Goal: Communication & Community: Answer question/provide support

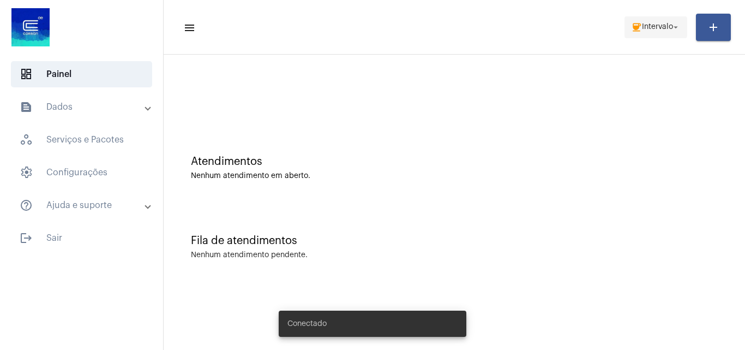
click at [656, 34] on span "coffee Intervalo arrow_drop_down" at bounding box center [656, 27] width 50 height 20
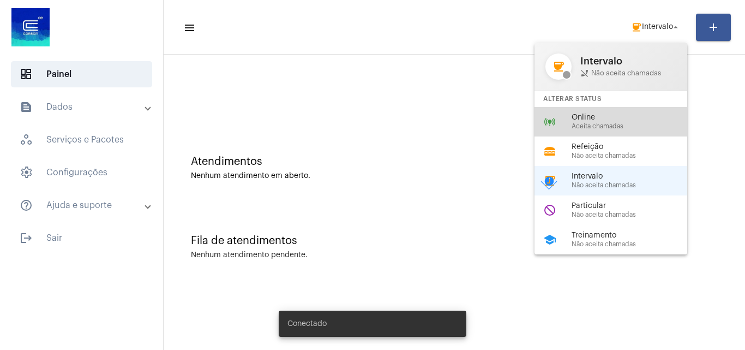
click at [633, 123] on span "Aceita chamadas" at bounding box center [634, 126] width 124 height 7
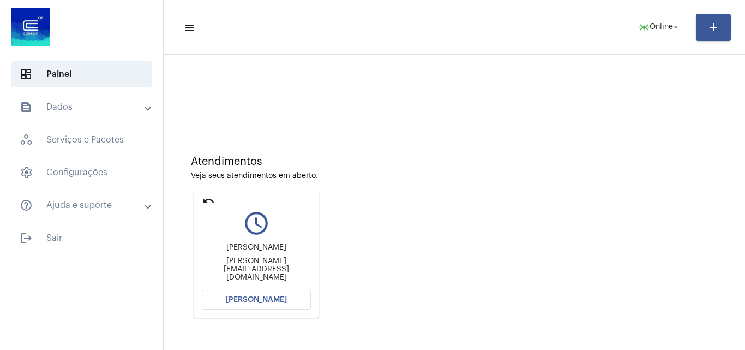
click at [271, 297] on span "[PERSON_NAME]" at bounding box center [256, 300] width 61 height 8
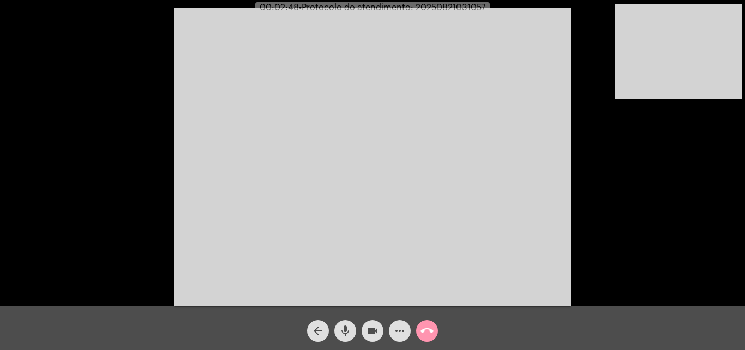
click at [293, 100] on video at bounding box center [372, 157] width 397 height 298
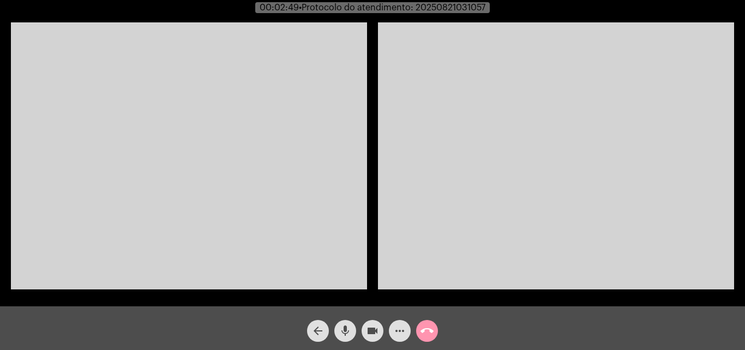
click at [197, 141] on video at bounding box center [189, 155] width 356 height 267
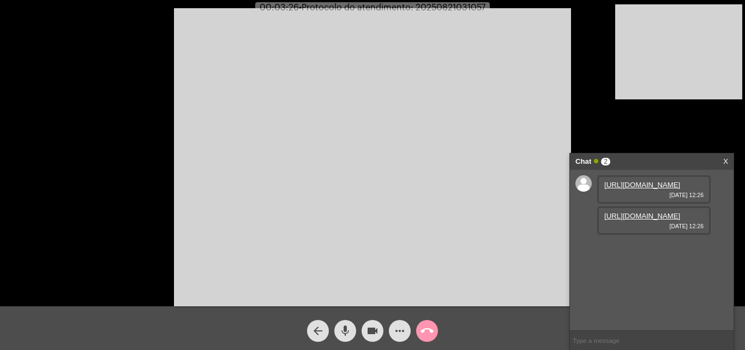
click at [651, 189] on link "[URL][DOMAIN_NAME]" at bounding box center [642, 185] width 76 height 8
click at [345, 328] on mat-icon "mic" at bounding box center [345, 330] width 13 height 13
click at [338, 325] on button "mic_off" at bounding box center [345, 331] width 22 height 22
click at [608, 220] on link "[URL][DOMAIN_NAME]" at bounding box center [642, 216] width 76 height 8
click at [348, 327] on mat-icon "mic" at bounding box center [345, 330] width 13 height 13
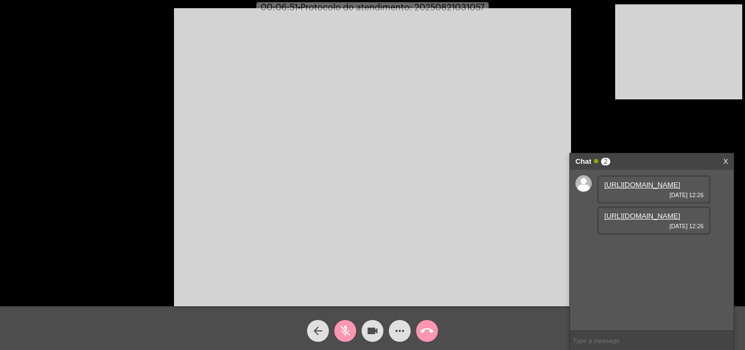
click at [344, 331] on mat-icon "mic_off" at bounding box center [345, 330] width 13 height 13
click at [344, 331] on mat-icon "mic" at bounding box center [345, 330] width 13 height 13
click at [350, 330] on mat-icon "mic_off" at bounding box center [345, 330] width 13 height 13
click at [631, 251] on link "[URL][DOMAIN_NAME]" at bounding box center [642, 247] width 76 height 8
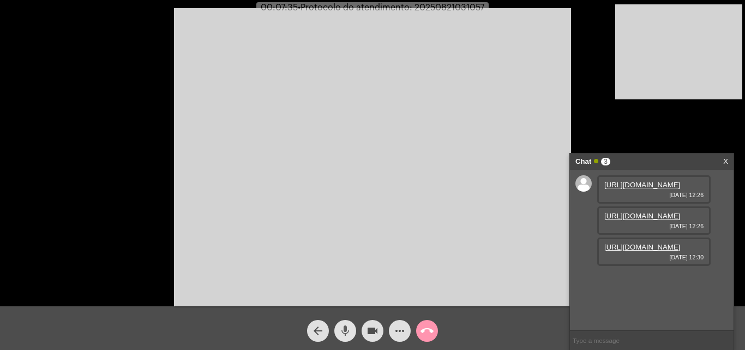
click at [348, 329] on mat-icon "mic" at bounding box center [345, 330] width 13 height 13
drag, startPoint x: 367, startPoint y: 329, endPoint x: 322, endPoint y: 281, distance: 66.4
click at [368, 329] on mat-icon "videocam" at bounding box center [372, 330] width 13 height 13
click at [340, 333] on mat-icon "mic_off" at bounding box center [345, 330] width 13 height 13
click at [346, 331] on mat-icon "mic" at bounding box center [345, 330] width 13 height 13
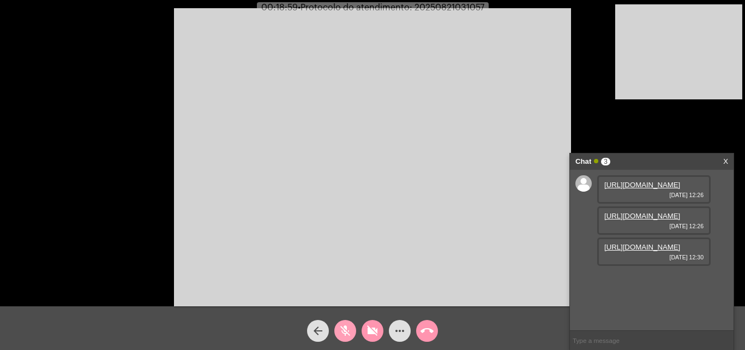
click at [338, 329] on button "mic_off" at bounding box center [345, 331] width 22 height 22
click at [343, 326] on mat-icon "mic" at bounding box center [345, 330] width 13 height 13
click at [452, 8] on span "• Protocolo do atendimento: 20250821031057" at bounding box center [390, 7] width 187 height 9
copy span "20250821031057"
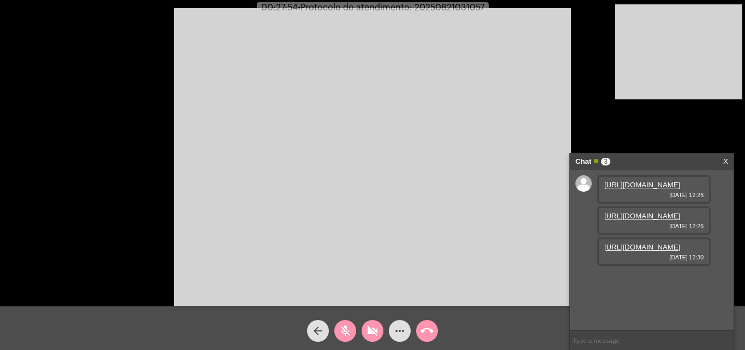
click at [370, 330] on mat-icon "videocam_off" at bounding box center [372, 330] width 13 height 13
click at [351, 330] on mat-icon "mic_off" at bounding box center [345, 330] width 13 height 13
copy span "20250821031057"
click at [580, 342] on input "text" at bounding box center [652, 340] width 164 height 19
paste input "20250821031057"
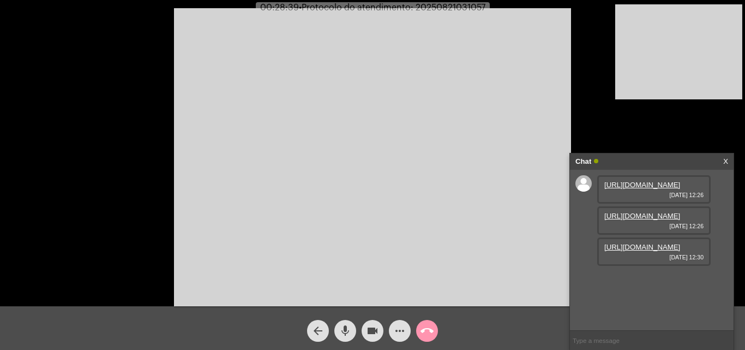
type input "20250821031057"
click at [424, 329] on mat-icon "call_end" at bounding box center [427, 330] width 13 height 13
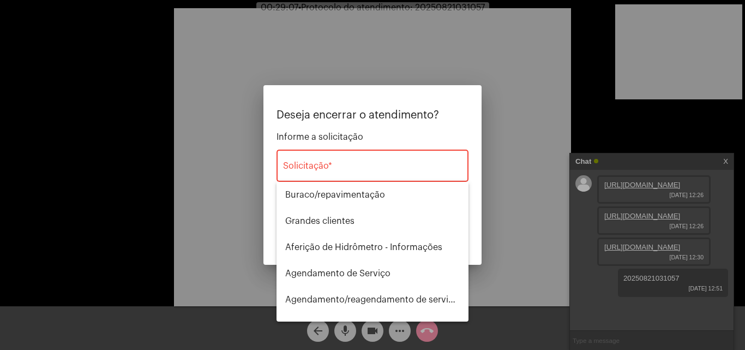
click at [363, 176] on div "Solicitação *" at bounding box center [372, 164] width 179 height 34
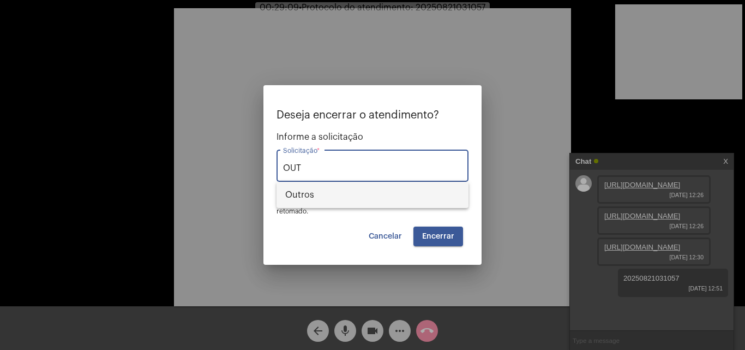
click at [370, 191] on span "Outros" at bounding box center [372, 195] width 175 height 26
type input "Outros"
click at [427, 230] on button "Encerrar" at bounding box center [439, 236] width 50 height 20
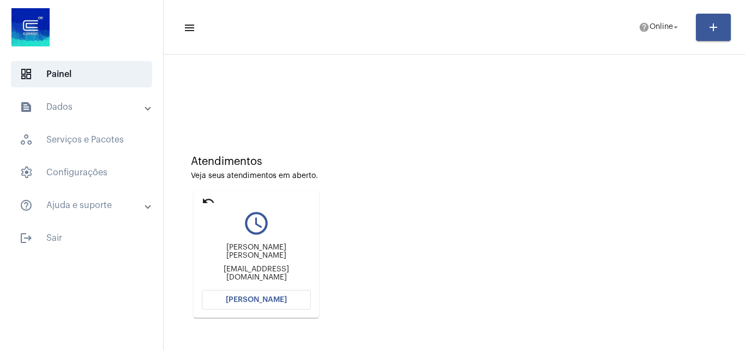
click at [212, 205] on mat-icon "undo" at bounding box center [208, 200] width 13 height 13
click at [209, 200] on mat-icon "undo" at bounding box center [208, 200] width 13 height 13
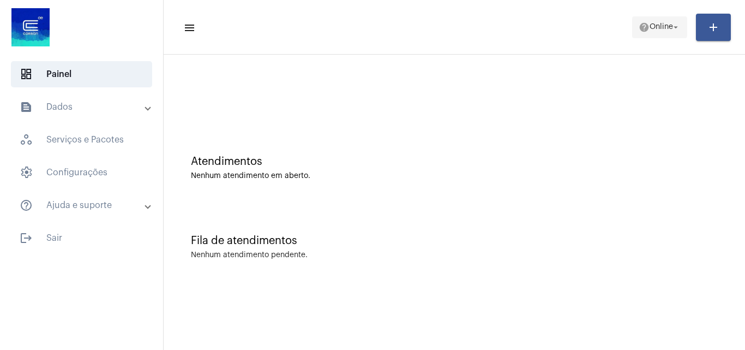
click at [650, 26] on span "Online" at bounding box center [661, 27] width 23 height 8
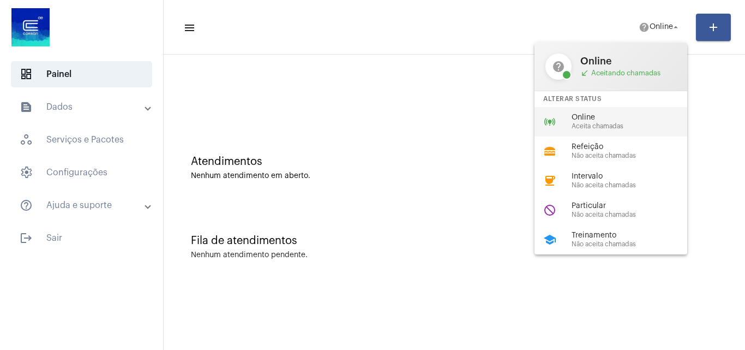
click at [622, 117] on span "Online" at bounding box center [634, 117] width 124 height 8
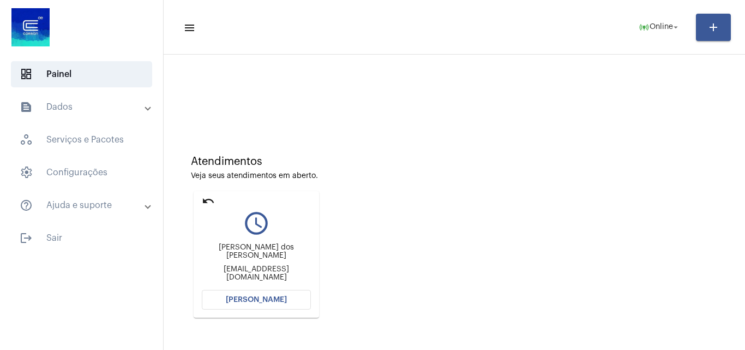
click at [207, 200] on mat-icon "undo" at bounding box center [208, 200] width 13 height 13
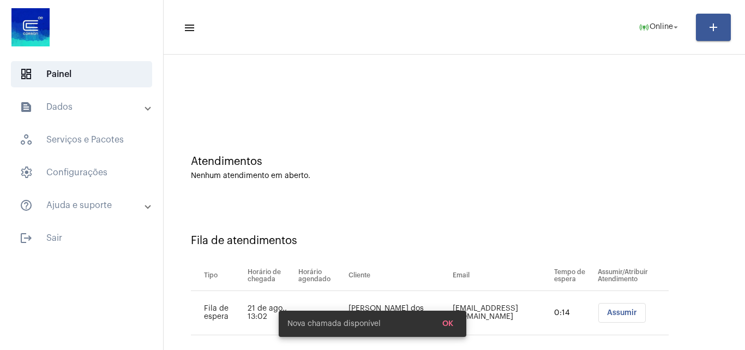
scroll to position [15, 0]
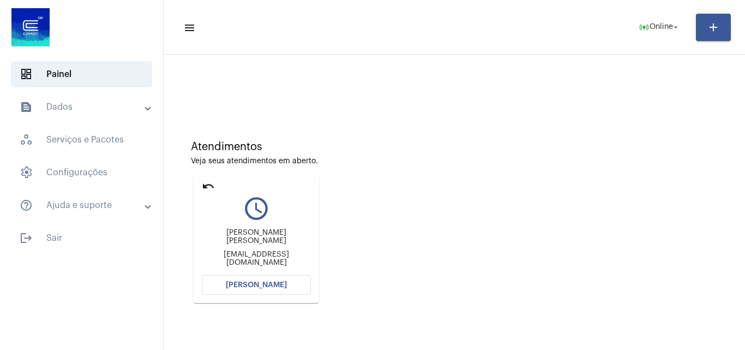
click at [207, 181] on mat-icon "undo" at bounding box center [208, 185] width 13 height 13
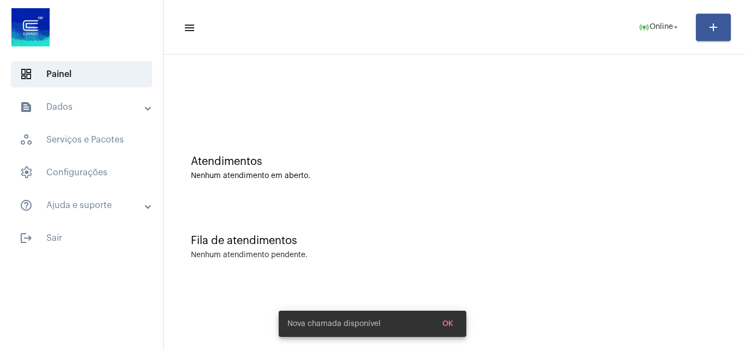
scroll to position [0, 0]
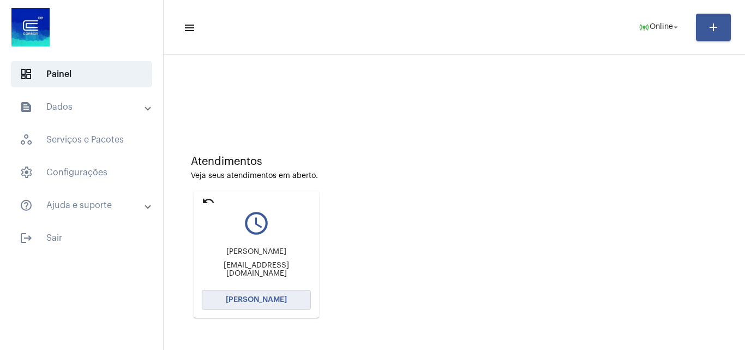
click at [284, 297] on span "[PERSON_NAME]" at bounding box center [256, 300] width 61 height 8
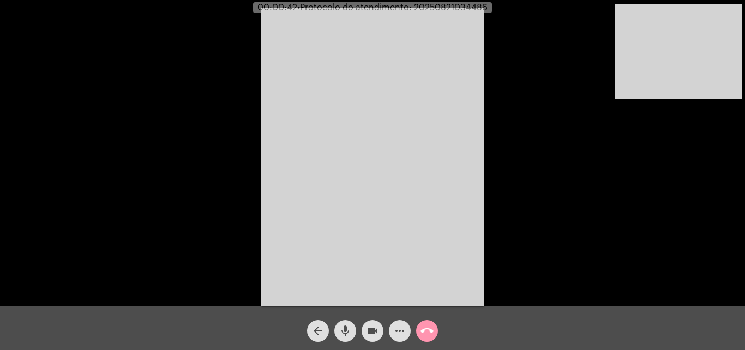
click at [349, 329] on mat-icon "mic" at bounding box center [345, 330] width 13 height 13
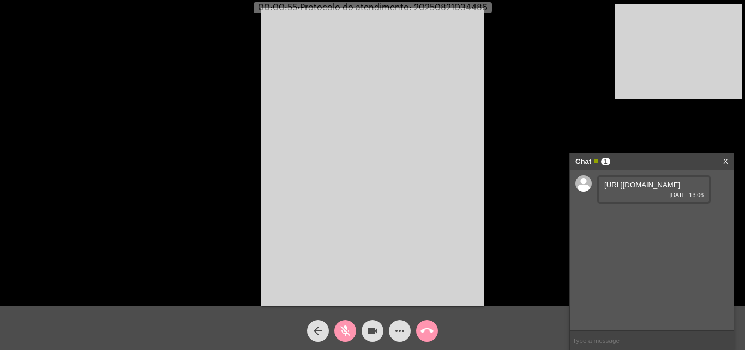
click at [347, 323] on span "mic_off" at bounding box center [345, 331] width 13 height 22
click at [657, 189] on link "[URL][DOMAIN_NAME]" at bounding box center [642, 185] width 76 height 8
click at [344, 333] on mat-icon "mic" at bounding box center [345, 330] width 13 height 13
click at [370, 334] on mat-icon "videocam" at bounding box center [372, 330] width 13 height 13
click at [374, 333] on mat-icon "videocam_off" at bounding box center [372, 330] width 13 height 13
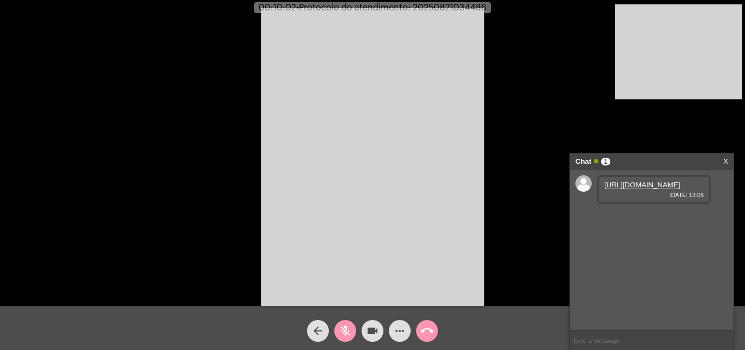
click at [332, 328] on div "mic_off" at bounding box center [345, 327] width 27 height 27
click at [340, 327] on mat-icon "mic" at bounding box center [345, 330] width 13 height 13
click at [345, 335] on mat-icon "mic_off" at bounding box center [345, 330] width 13 height 13
click at [465, 9] on span "• Protocolo do atendimento: 20250821034486" at bounding box center [391, 7] width 190 height 9
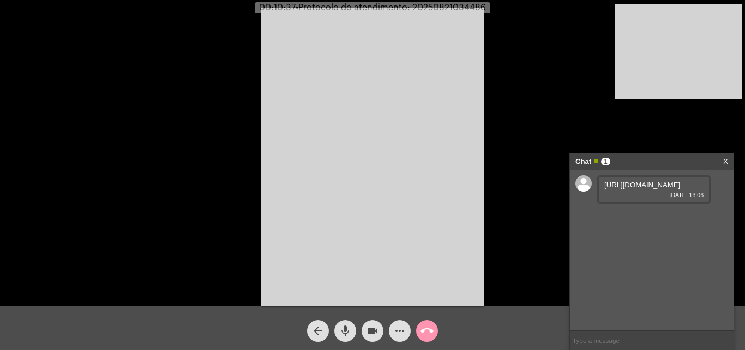
copy span "20250821034486"
click at [625, 341] on input "text" at bounding box center [652, 340] width 164 height 19
paste input "20250821034486"
type input "20250821034486"
click at [425, 331] on mat-icon "call_end" at bounding box center [427, 330] width 13 height 13
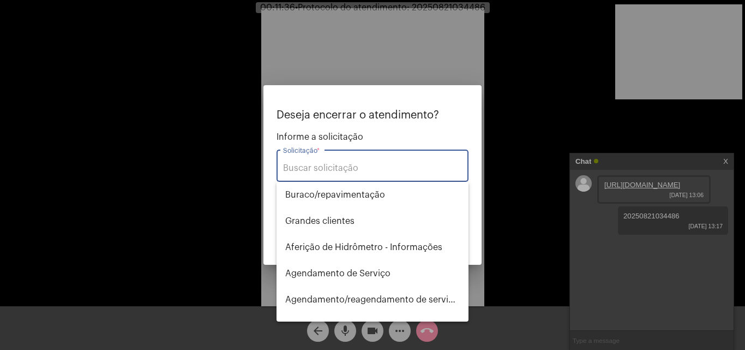
click at [370, 166] on input "Solicitação *" at bounding box center [372, 168] width 179 height 10
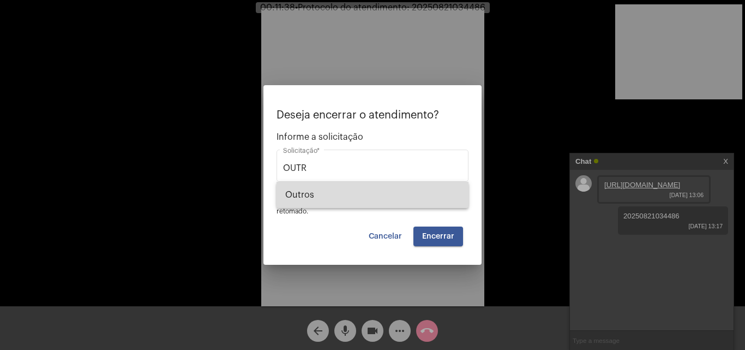
click at [368, 190] on span "Outros" at bounding box center [372, 195] width 175 height 26
type input "Outros"
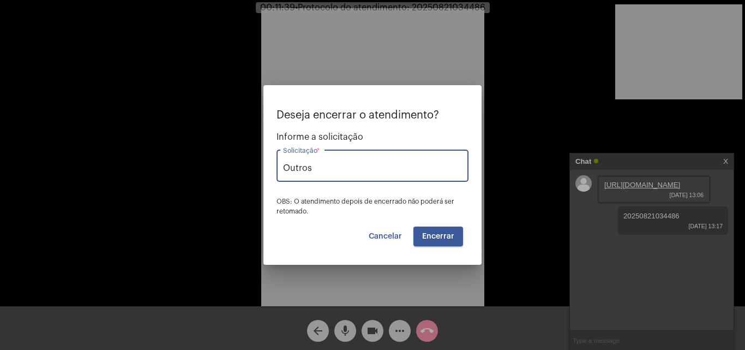
click at [450, 241] on button "Encerrar" at bounding box center [439, 236] width 50 height 20
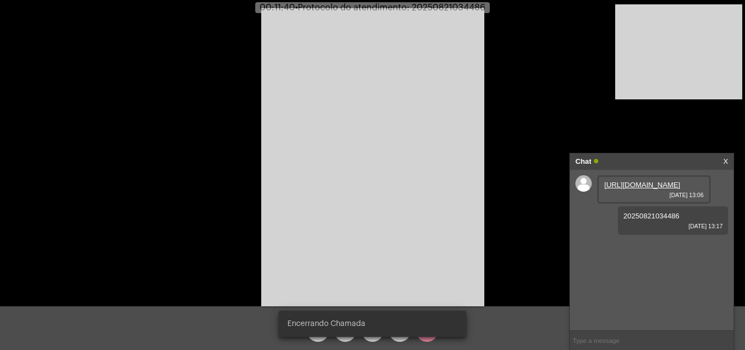
click at [451, 232] on video at bounding box center [372, 157] width 223 height 298
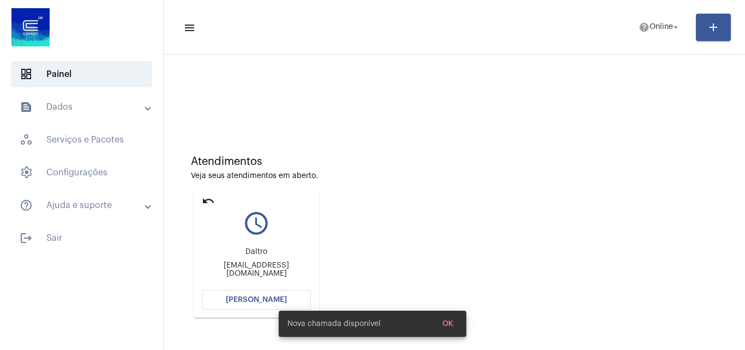
click at [204, 197] on mat-icon "undo" at bounding box center [208, 200] width 13 height 13
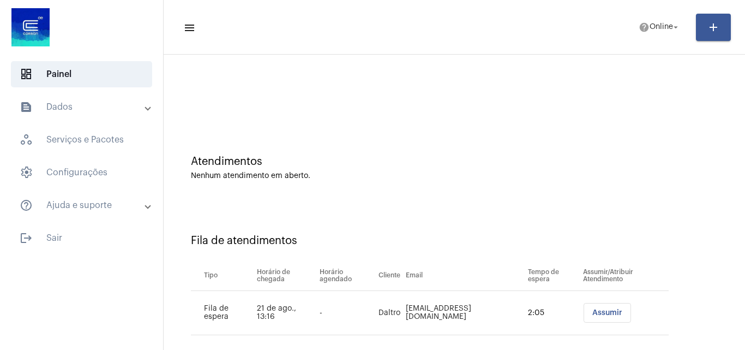
scroll to position [15, 0]
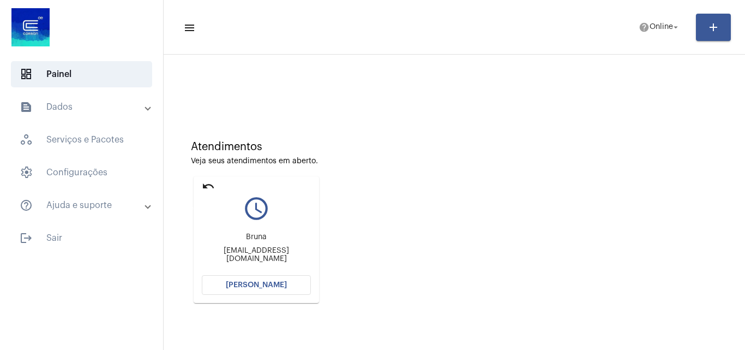
click at [213, 185] on mat-icon "undo" at bounding box center [208, 185] width 13 height 13
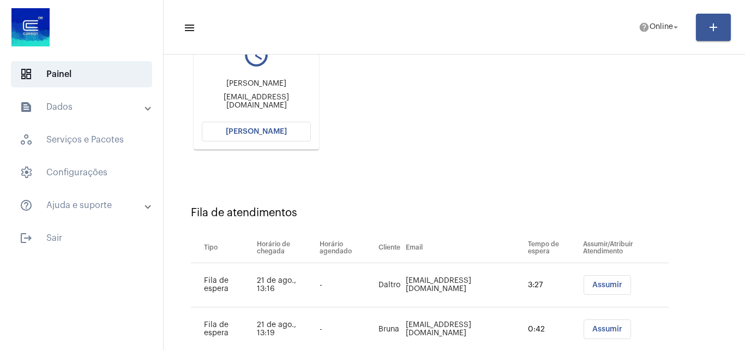
scroll to position [199, 0]
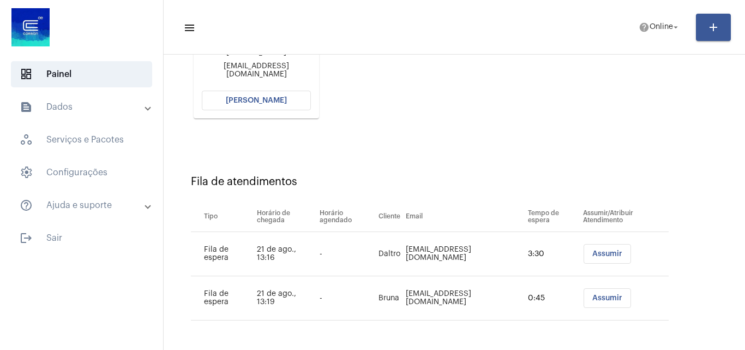
click at [251, 112] on mat-card "undo query_builder [PERSON_NAME] [EMAIL_ADDRESS][DOMAIN_NAME] [PERSON_NAME]" at bounding box center [256, 55] width 125 height 127
click at [253, 95] on button "[PERSON_NAME]" at bounding box center [256, 101] width 109 height 20
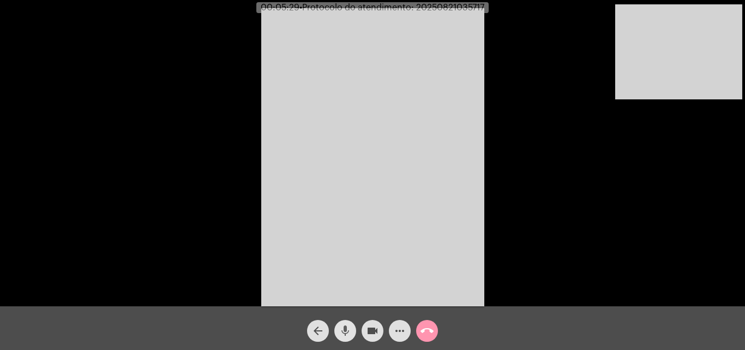
click at [350, 331] on mat-icon "mic" at bounding box center [345, 330] width 13 height 13
click at [366, 331] on mat-icon "videocam" at bounding box center [372, 330] width 13 height 13
click at [346, 332] on mat-icon "mic_off" at bounding box center [345, 330] width 13 height 13
click at [369, 330] on mat-icon "videocam_off" at bounding box center [372, 330] width 13 height 13
click at [343, 329] on mat-icon "mic" at bounding box center [345, 330] width 13 height 13
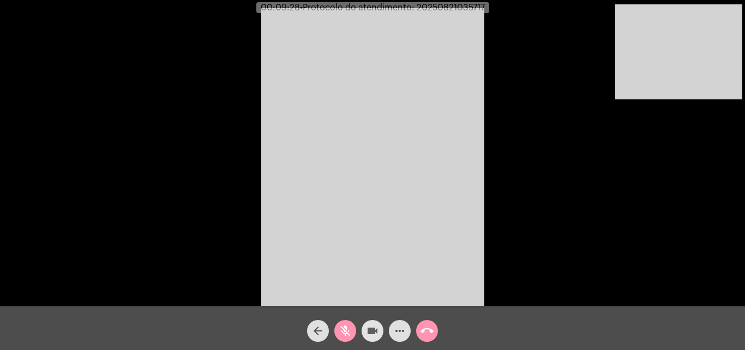
click at [370, 327] on mat-icon "videocam" at bounding box center [372, 330] width 13 height 13
click at [370, 329] on mat-icon "videocam_off" at bounding box center [372, 330] width 13 height 13
click at [353, 329] on button "mic_off" at bounding box center [345, 331] width 22 height 22
click at [347, 335] on mat-icon "mic" at bounding box center [345, 330] width 13 height 13
click at [374, 324] on mat-icon "videocam" at bounding box center [372, 330] width 13 height 13
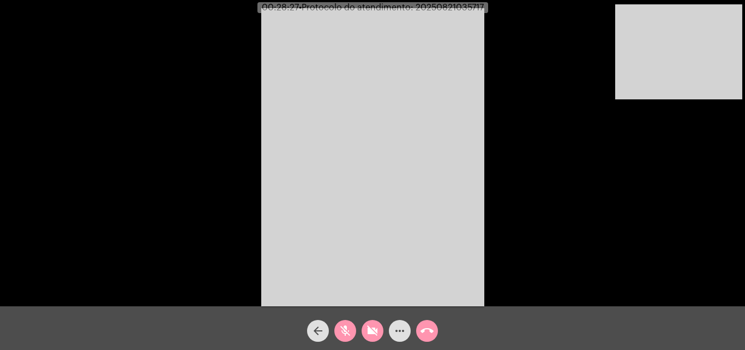
click at [342, 323] on span "mic_off" at bounding box center [345, 331] width 13 height 22
click at [370, 327] on mat-icon "videocam_off" at bounding box center [372, 330] width 13 height 13
click at [342, 329] on mat-icon "mic" at bounding box center [345, 330] width 13 height 13
click at [364, 328] on button "videocam" at bounding box center [373, 331] width 22 height 22
click at [349, 323] on span "mic_off" at bounding box center [345, 331] width 13 height 22
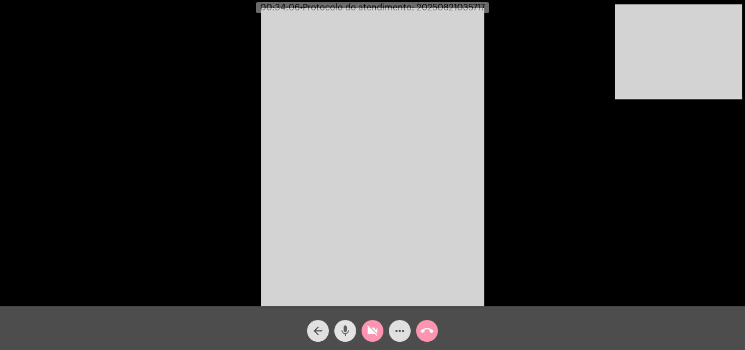
click at [349, 323] on span "mic" at bounding box center [345, 331] width 13 height 22
click at [348, 323] on span "mic_off" at bounding box center [345, 331] width 13 height 22
click at [364, 328] on button "videocam_off" at bounding box center [373, 331] width 22 height 22
click at [460, 8] on span "• Protocolo do atendimento: 20250821035717" at bounding box center [392, 7] width 185 height 9
click at [460, 8] on span "• Protocolo do atendimento: 20250821035717" at bounding box center [391, 7] width 185 height 9
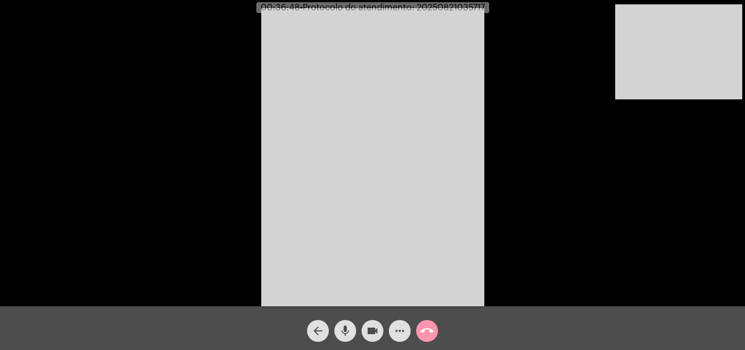
copy span "20250821035717"
click at [426, 334] on mat-icon "call_end" at bounding box center [427, 330] width 13 height 13
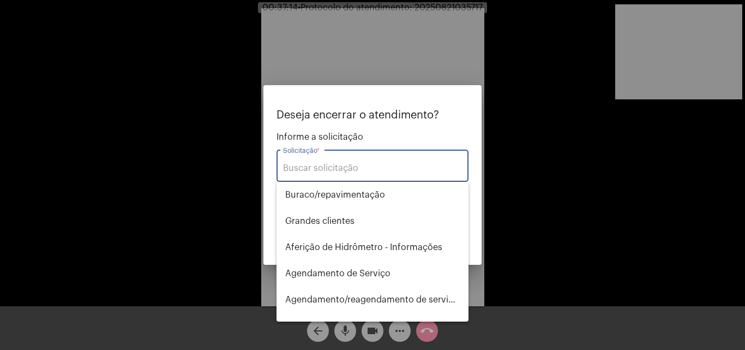
click at [355, 166] on input "Solicitação *" at bounding box center [372, 168] width 179 height 10
type input "R"
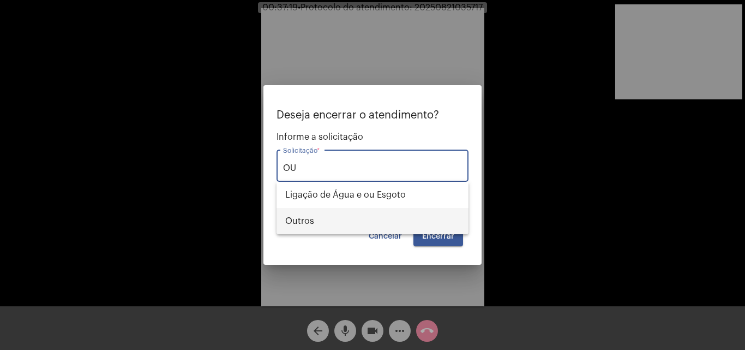
click at [353, 212] on span "Outros" at bounding box center [372, 221] width 175 height 26
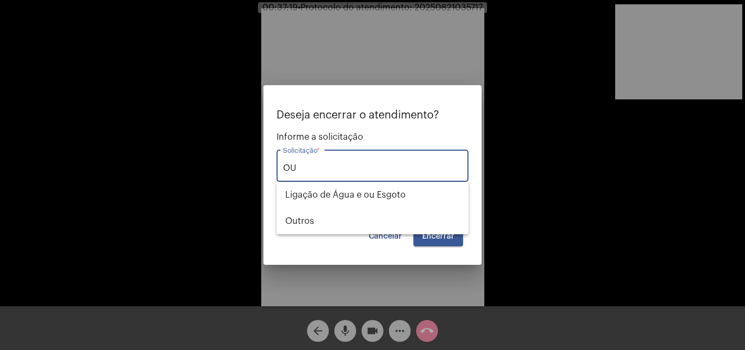
type input "Outros"
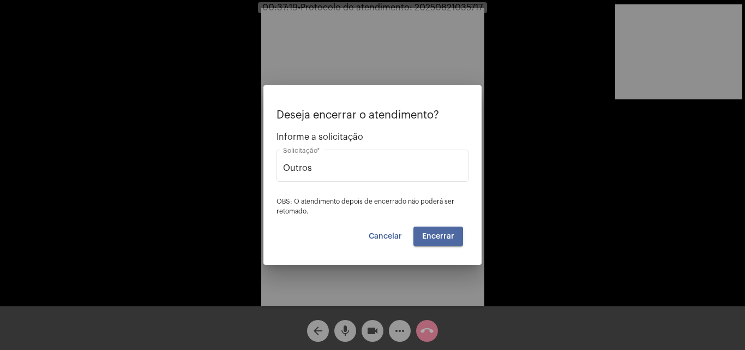
click at [432, 238] on span "Encerrar" at bounding box center [438, 236] width 32 height 8
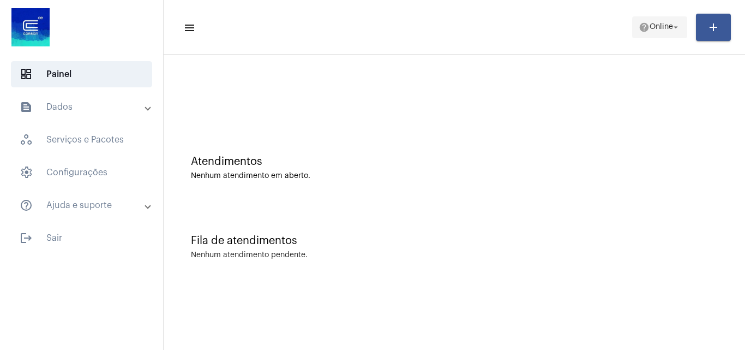
click at [667, 27] on span "Online" at bounding box center [661, 27] width 23 height 8
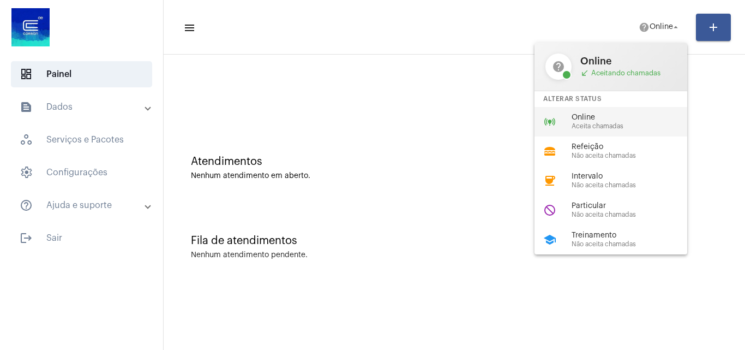
click at [603, 115] on span "Online" at bounding box center [634, 117] width 124 height 8
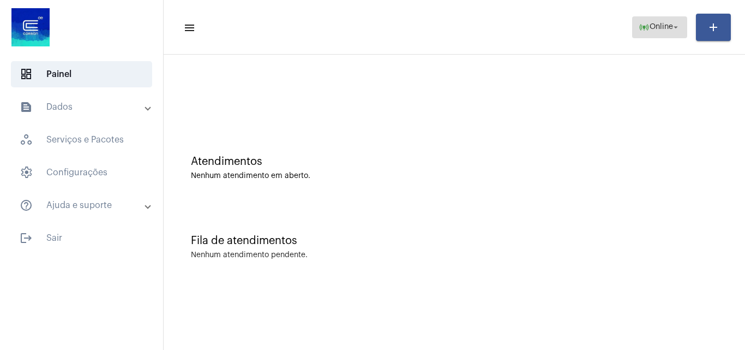
click at [655, 31] on span "online_prediction Online arrow_drop_down" at bounding box center [660, 27] width 42 height 20
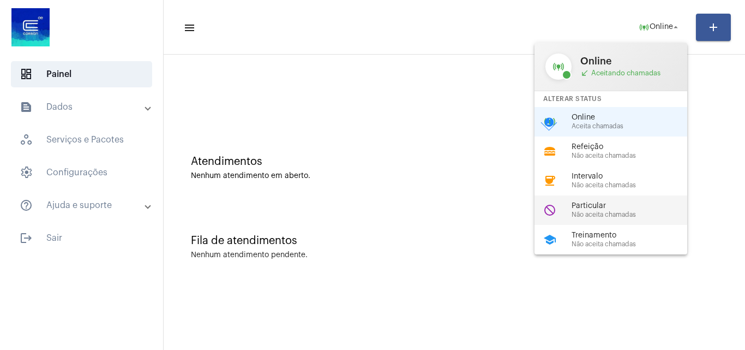
click at [625, 200] on div "do_not_disturb Particular Não aceita chamadas" at bounding box center [620, 209] width 170 height 29
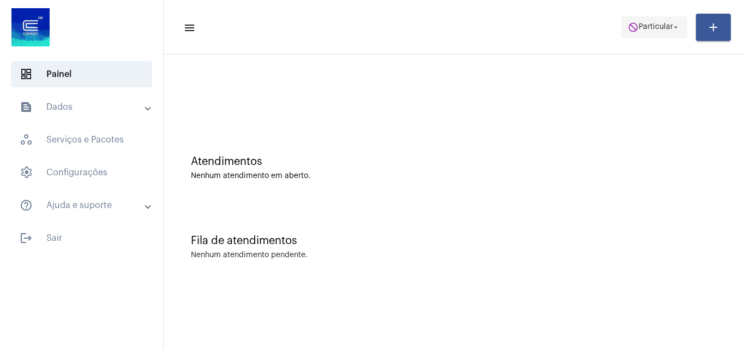
click at [633, 26] on mat-icon "do_not_disturb" at bounding box center [633, 27] width 11 height 11
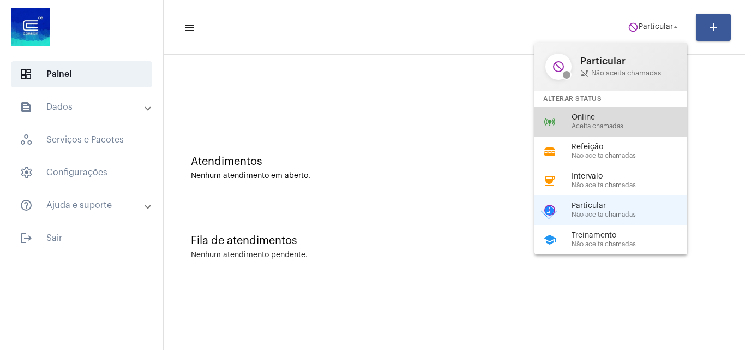
click at [619, 118] on span "Online" at bounding box center [634, 117] width 124 height 8
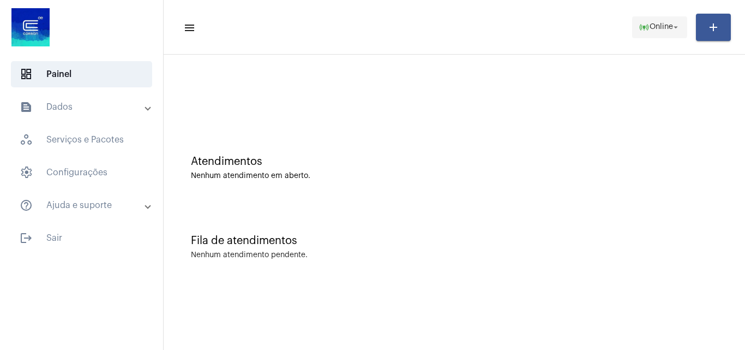
click at [655, 25] on span "Online" at bounding box center [661, 27] width 23 height 8
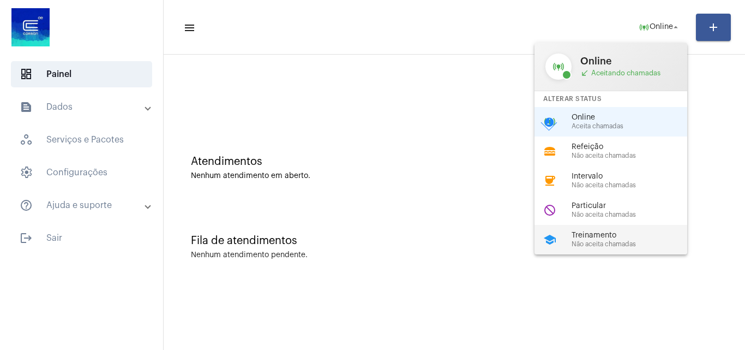
click at [626, 232] on span "Treinamento" at bounding box center [634, 235] width 124 height 8
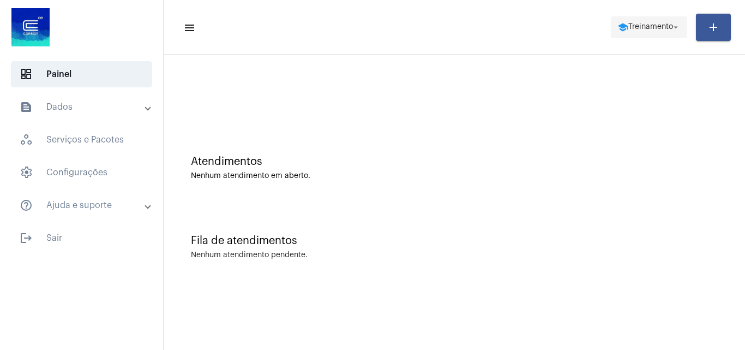
click at [675, 34] on span "school Treinamento arrow_drop_down" at bounding box center [649, 27] width 63 height 20
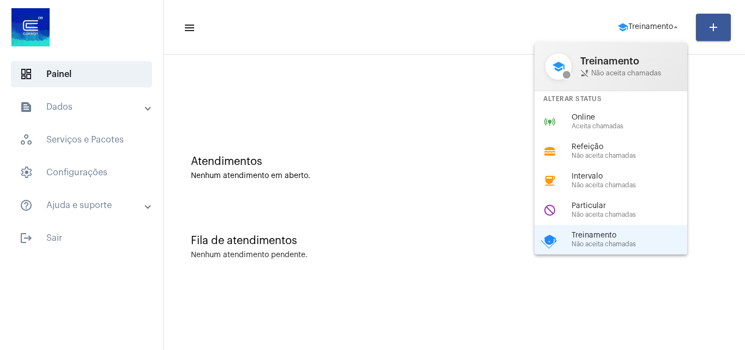
click at [600, 104] on div "Alterar Status" at bounding box center [611, 99] width 153 height 16
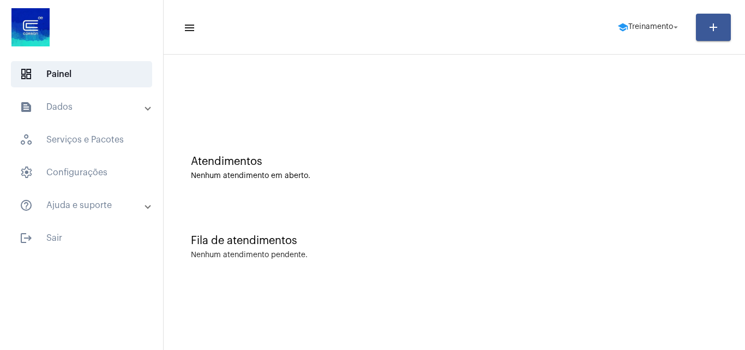
click at [595, 136] on div "Atendimentos Nenhum atendimento em aberto." at bounding box center [454, 162] width 571 height 79
click at [652, 32] on span "school Treinamento arrow_drop_down" at bounding box center [649, 27] width 63 height 20
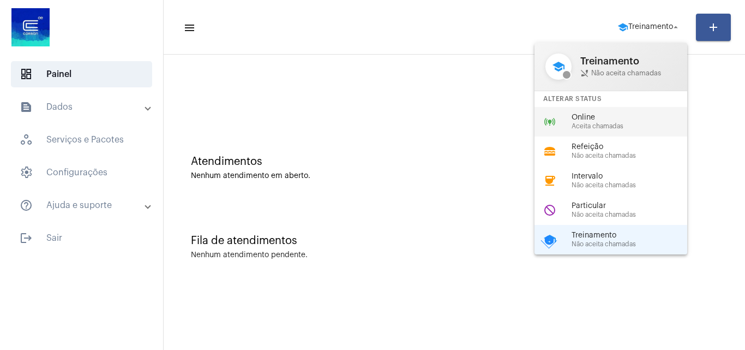
click at [633, 119] on span "Online" at bounding box center [634, 117] width 124 height 8
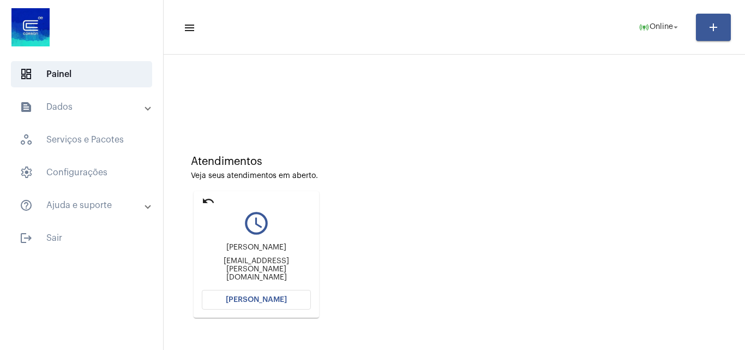
click at [247, 296] on span "[PERSON_NAME]" at bounding box center [256, 300] width 61 height 8
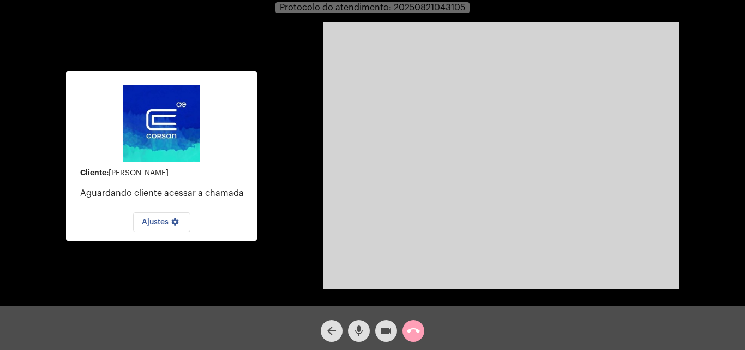
click at [412, 328] on mat-icon "call_end" at bounding box center [413, 330] width 13 height 13
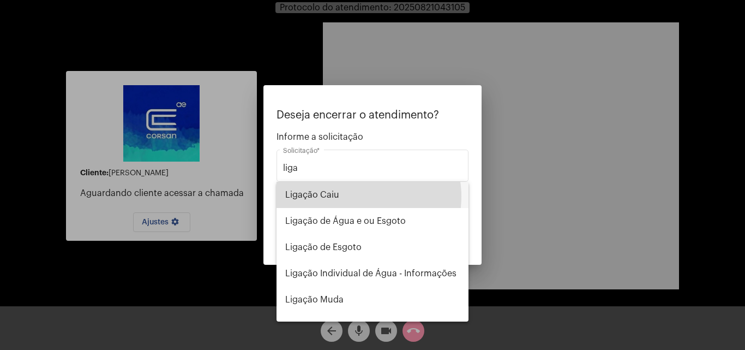
click at [358, 196] on span "Ligação Caiu" at bounding box center [372, 195] width 175 height 26
type input "Ligação Caiu"
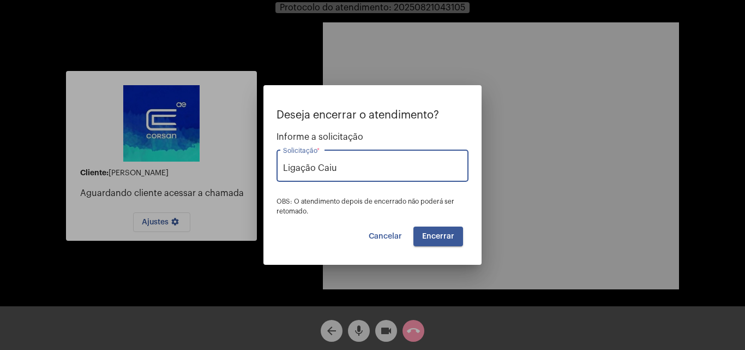
click at [444, 227] on button "Encerrar" at bounding box center [439, 236] width 50 height 20
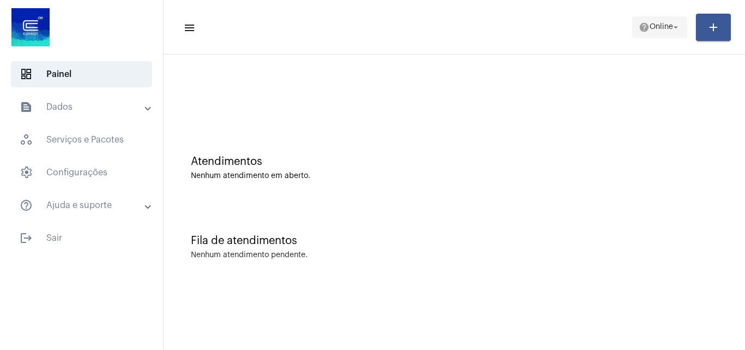
click at [660, 27] on span "Online" at bounding box center [661, 27] width 23 height 8
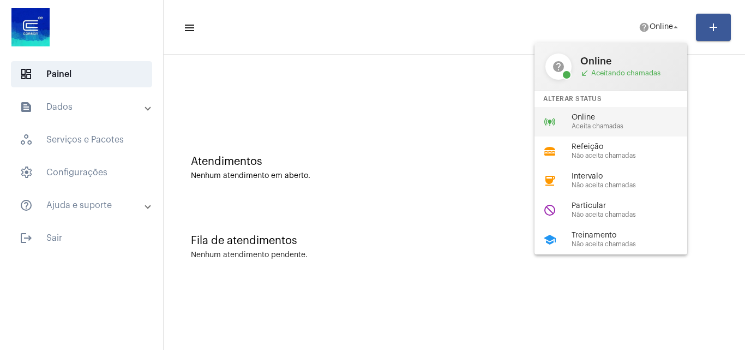
click at [612, 126] on span "Aceita chamadas" at bounding box center [634, 126] width 124 height 7
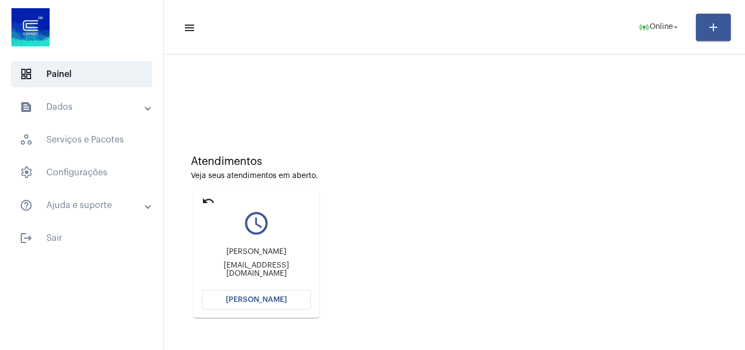
click at [276, 293] on button "[PERSON_NAME]" at bounding box center [256, 300] width 109 height 20
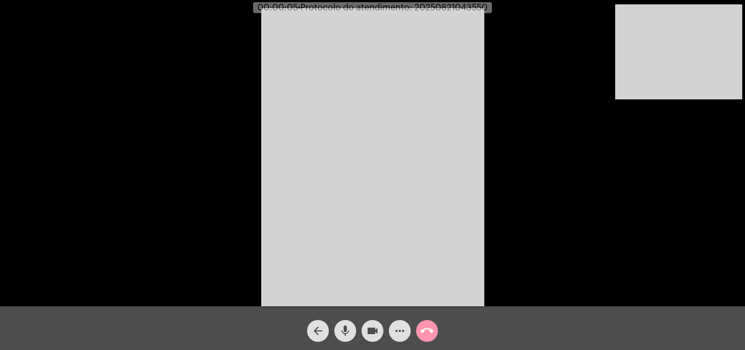
click at [663, 256] on div "Acessando Câmera e Microfone..." at bounding box center [372, 156] width 743 height 306
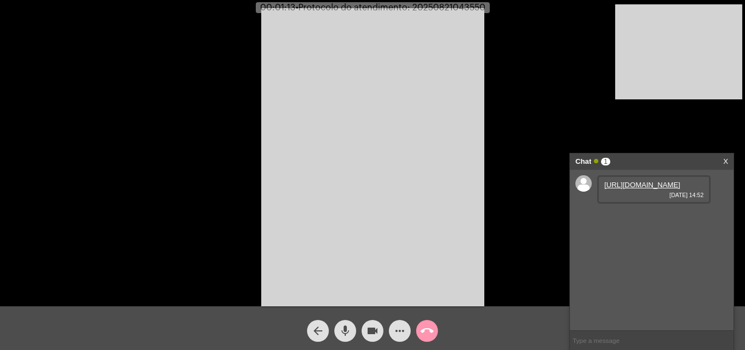
click at [652, 189] on link "[URL][DOMAIN_NAME]" at bounding box center [642, 185] width 76 height 8
click at [648, 220] on link "[URL][DOMAIN_NAME]" at bounding box center [642, 216] width 76 height 8
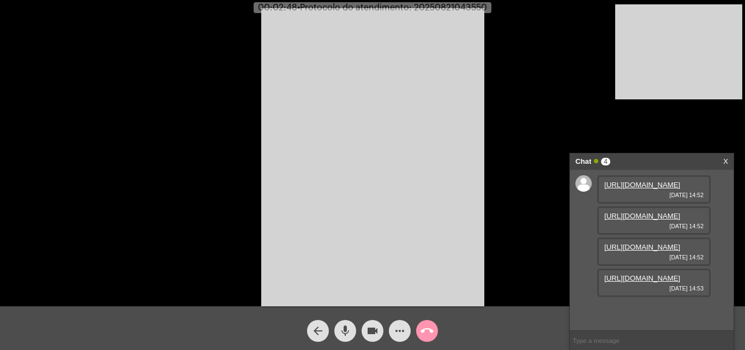
scroll to position [65, 0]
click at [636, 282] on link "[URL][DOMAIN_NAME]" at bounding box center [642, 278] width 76 height 8
click at [631, 251] on link "[URL][DOMAIN_NAME]" at bounding box center [642, 247] width 76 height 8
click at [652, 305] on link "[URL][DOMAIN_NAME]" at bounding box center [642, 309] width 76 height 8
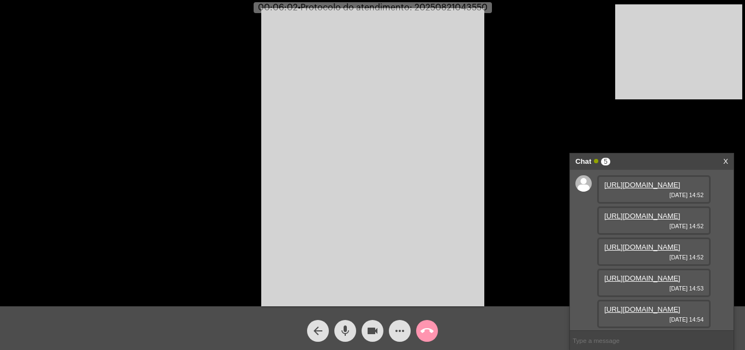
scroll to position [0, 0]
click at [632, 220] on link "[URL][DOMAIN_NAME]" at bounding box center [642, 216] width 76 height 8
click at [641, 251] on link "[URL][DOMAIN_NAME]" at bounding box center [642, 247] width 76 height 8
click at [649, 274] on link "[URL][DOMAIN_NAME]" at bounding box center [642, 278] width 76 height 8
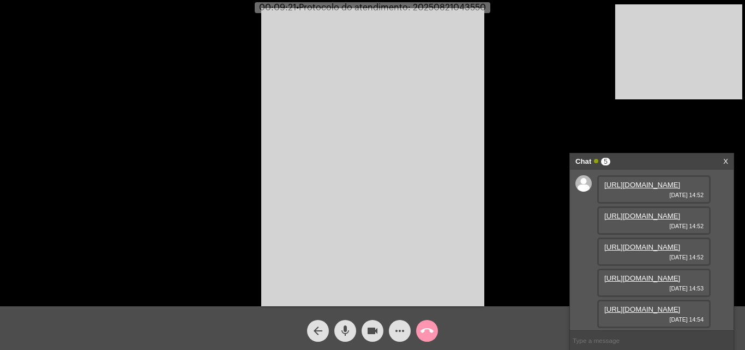
scroll to position [0, 0]
click at [638, 189] on link "[URL][DOMAIN_NAME]" at bounding box center [642, 185] width 76 height 8
click at [400, 331] on mat-icon "more_horiz" at bounding box center [399, 330] width 13 height 13
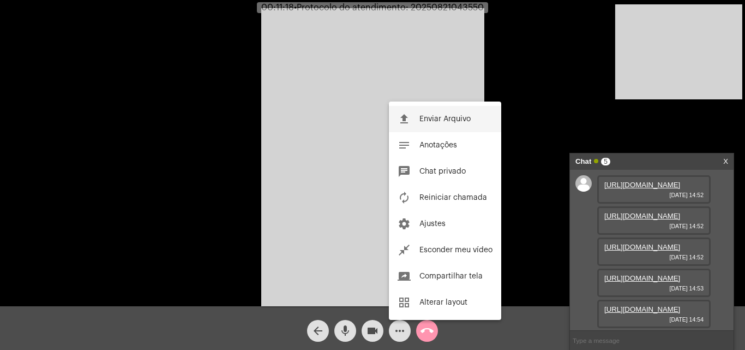
click at [457, 122] on span "Enviar Arquivo" at bounding box center [445, 119] width 51 height 8
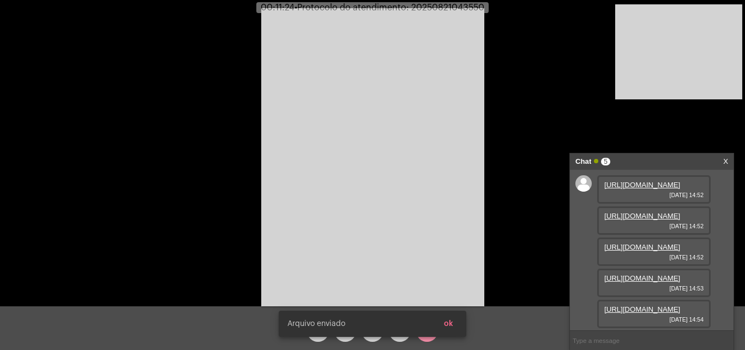
scroll to position [176, 0]
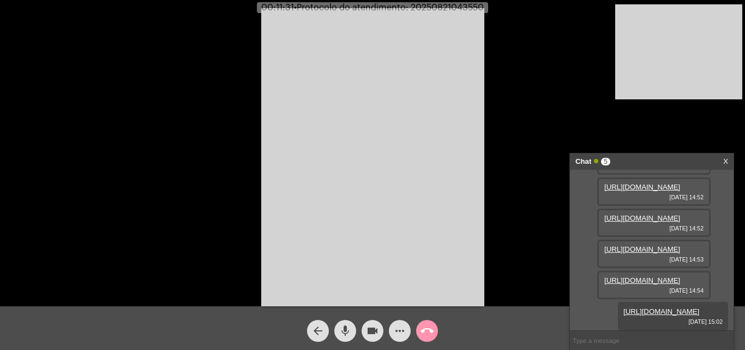
click at [427, 9] on span "• Protocolo do atendimento: 20250821043550" at bounding box center [389, 7] width 190 height 9
copy span "20250821043550"
click at [607, 338] on input "text" at bounding box center [652, 340] width 164 height 19
paste input "20250821043550"
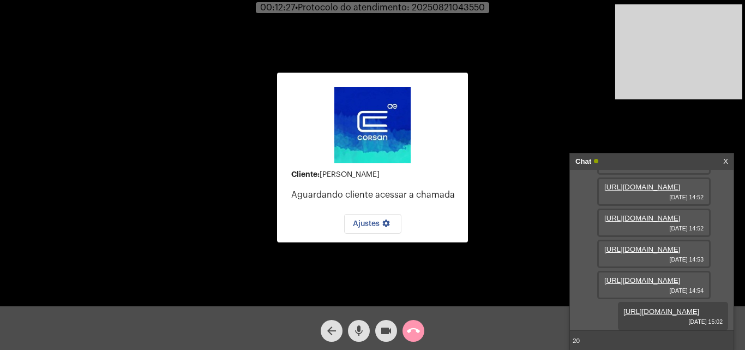
type input "2"
click at [416, 332] on mat-icon "call_end" at bounding box center [413, 330] width 13 height 13
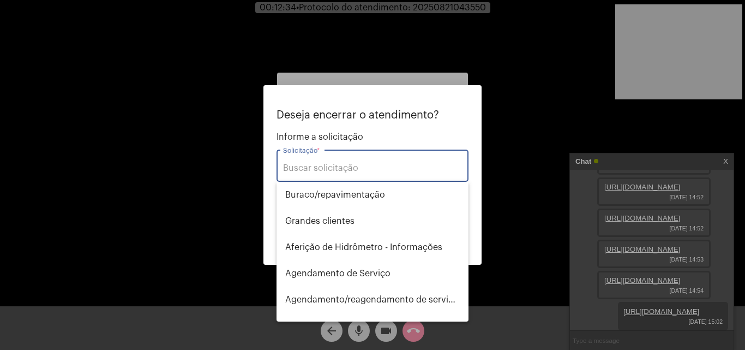
click at [334, 160] on div "Solicitação *" at bounding box center [372, 164] width 179 height 34
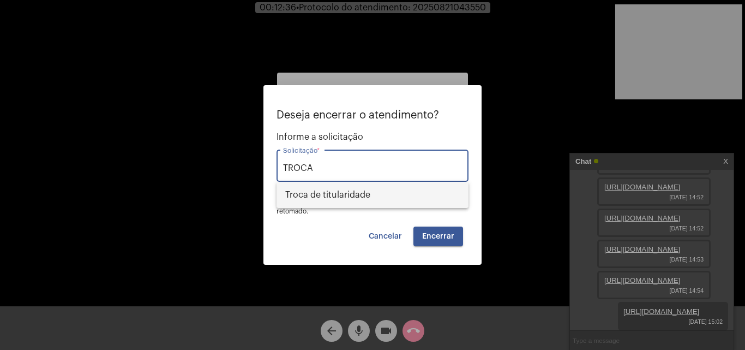
click at [340, 195] on span "Troca de titularidade" at bounding box center [372, 195] width 175 height 26
type input "Troca de titularidade"
click at [434, 233] on span "Encerrar" at bounding box center [438, 236] width 32 height 8
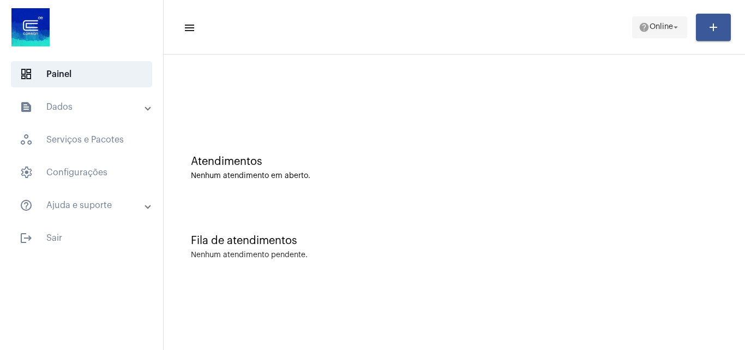
click at [660, 25] on span "Online" at bounding box center [661, 27] width 23 height 8
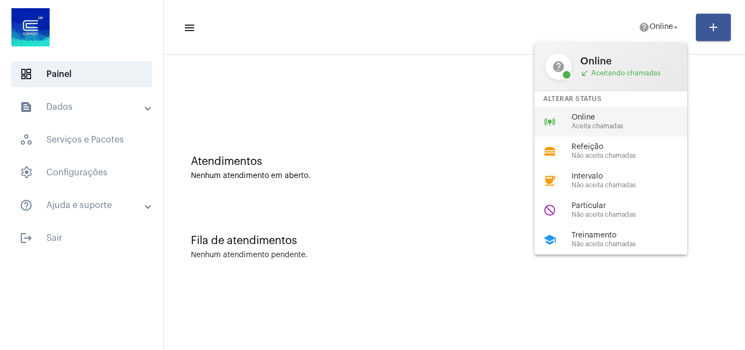
click at [631, 114] on span "Online" at bounding box center [634, 117] width 124 height 8
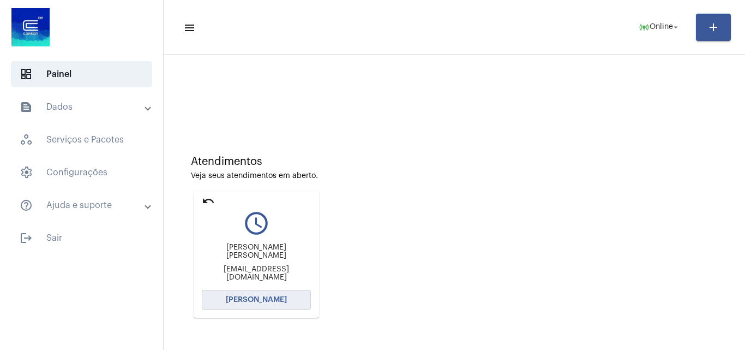
click at [268, 297] on span "[PERSON_NAME]" at bounding box center [256, 300] width 61 height 8
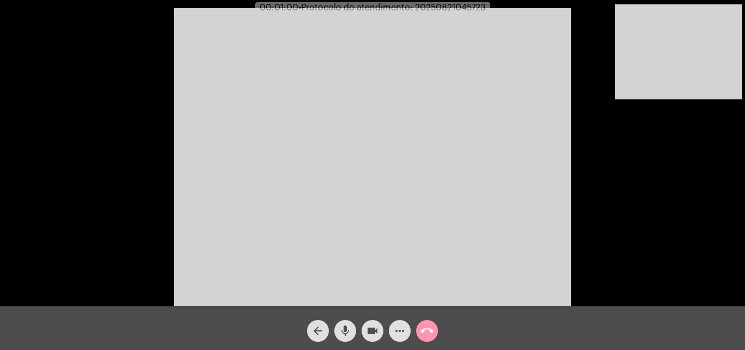
click at [670, 251] on div "Acessando Câmera e Microfone..." at bounding box center [372, 156] width 743 height 306
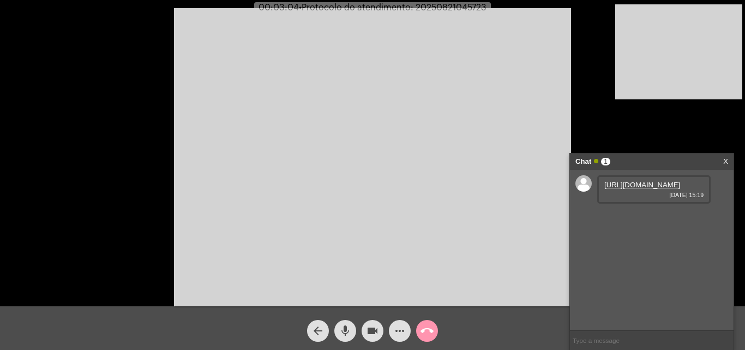
click at [646, 189] on link "[URL][DOMAIN_NAME]" at bounding box center [642, 185] width 76 height 8
click at [654, 220] on link "[URL][DOMAIN_NAME]" at bounding box center [642, 216] width 76 height 8
click at [645, 251] on link "[URL][DOMAIN_NAME]" at bounding box center [642, 247] width 76 height 8
click at [348, 332] on mat-icon "mic" at bounding box center [345, 330] width 13 height 13
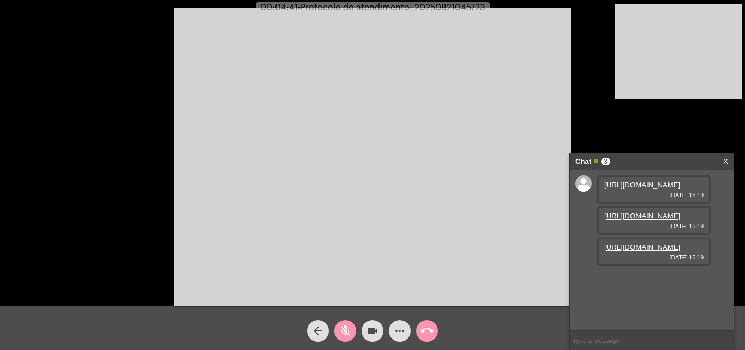
click at [379, 329] on button "videocam" at bounding box center [373, 331] width 22 height 22
click at [638, 251] on link "[URL][DOMAIN_NAME]" at bounding box center [642, 247] width 76 height 8
click at [369, 332] on mat-icon "videocam_off" at bounding box center [372, 330] width 13 height 13
click at [349, 330] on mat-icon "mic_off" at bounding box center [345, 330] width 13 height 13
click at [438, 5] on span "• Protocolo do atendimento: 20250821045723" at bounding box center [391, 7] width 188 height 9
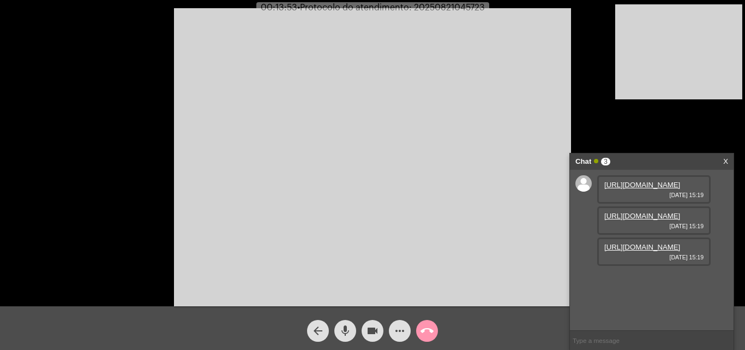
click at [438, 5] on span "• Protocolo do atendimento: 20250821045723" at bounding box center [391, 7] width 188 height 9
copy span "20250821045723"
click at [605, 337] on input "text" at bounding box center [652, 340] width 164 height 19
paste input "20250821045723"
type input "20250821045723"
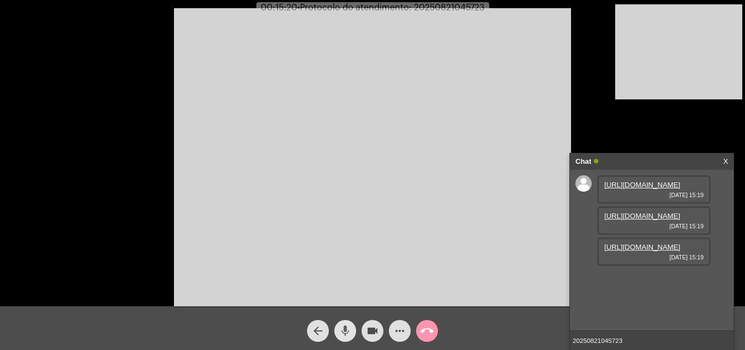
click at [344, 328] on mat-icon "mic" at bounding box center [345, 330] width 13 height 13
click at [351, 327] on mat-icon "mic_off" at bounding box center [345, 330] width 13 height 13
click at [345, 324] on mat-icon "mic" at bounding box center [345, 330] width 13 height 13
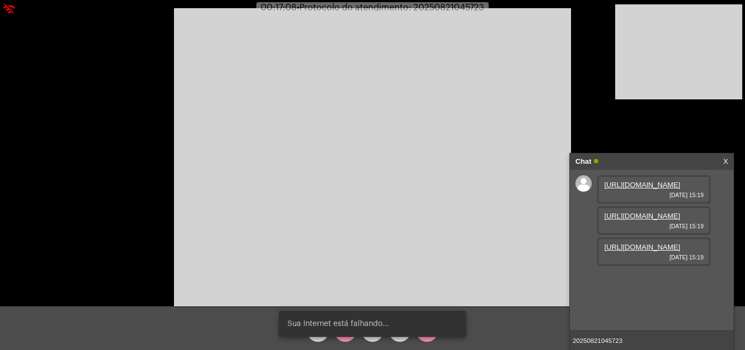
click at [347, 338] on div "Sua Internet está falhando..." at bounding box center [373, 323] width 214 height 52
click at [343, 336] on snack-bar-container "Internet estabilizada" at bounding box center [373, 323] width 188 height 26
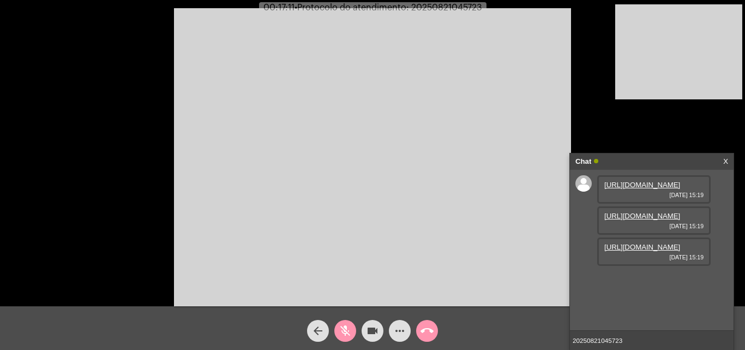
click at [349, 330] on mat-icon "mic_off" at bounding box center [345, 330] width 13 height 13
click at [646, 341] on input "20250821045723" at bounding box center [652, 340] width 164 height 19
click at [430, 329] on mat-icon "call_end" at bounding box center [427, 330] width 13 height 13
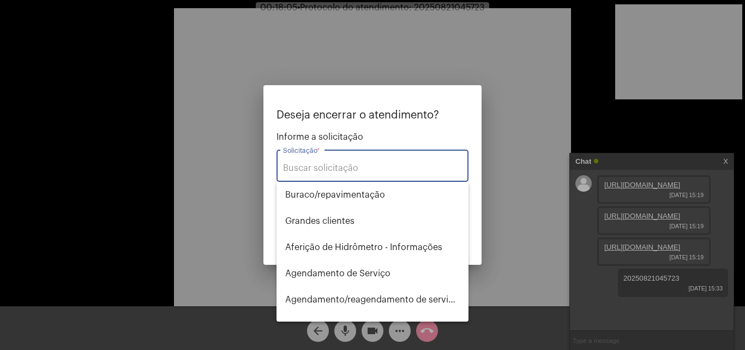
click at [356, 177] on div "Solicitação *" at bounding box center [372, 164] width 179 height 34
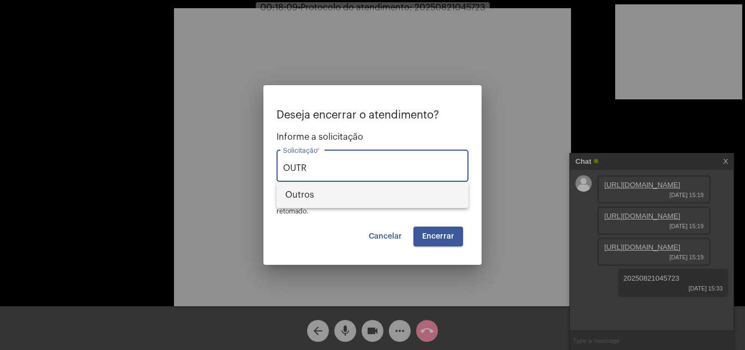
click at [352, 196] on span "Outros" at bounding box center [372, 195] width 175 height 26
type input "Outros"
click at [444, 238] on span "Encerrar" at bounding box center [438, 236] width 32 height 8
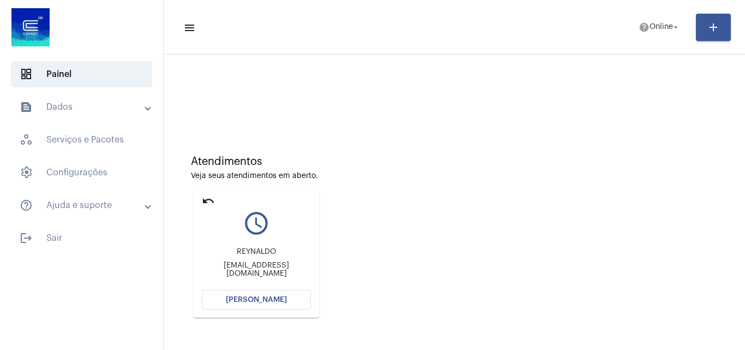
click at [207, 197] on mat-icon "undo" at bounding box center [208, 200] width 13 height 13
click at [211, 199] on mat-icon "undo" at bounding box center [208, 200] width 13 height 13
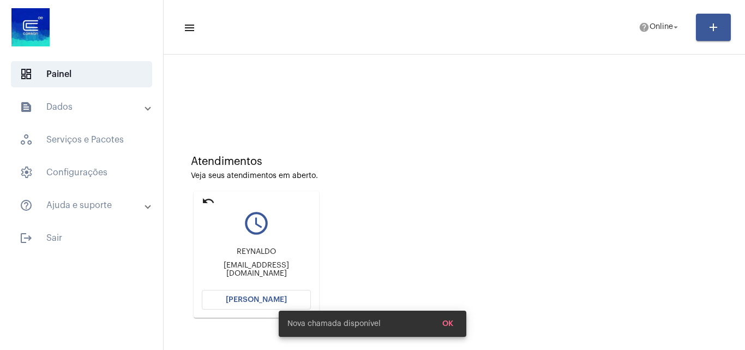
click at [202, 191] on mat-card "undo query_builder [PERSON_NAME] [PERSON_NAME][EMAIL_ADDRESS][DOMAIN_NAME] [PER…" at bounding box center [256, 254] width 125 height 127
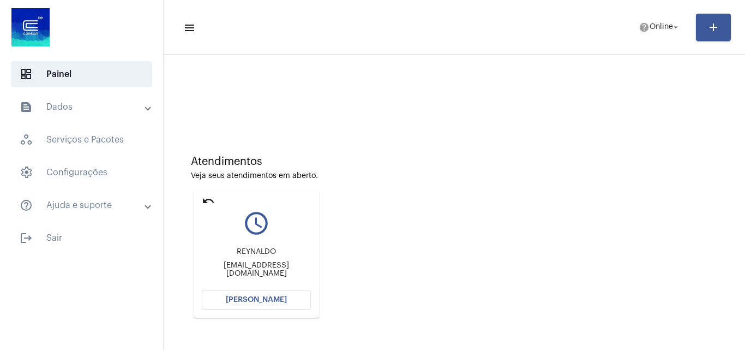
click at [208, 195] on mat-icon "undo" at bounding box center [208, 200] width 13 height 13
click at [69, 104] on mat-panel-title "text_snippet_outlined Dados" at bounding box center [83, 106] width 126 height 13
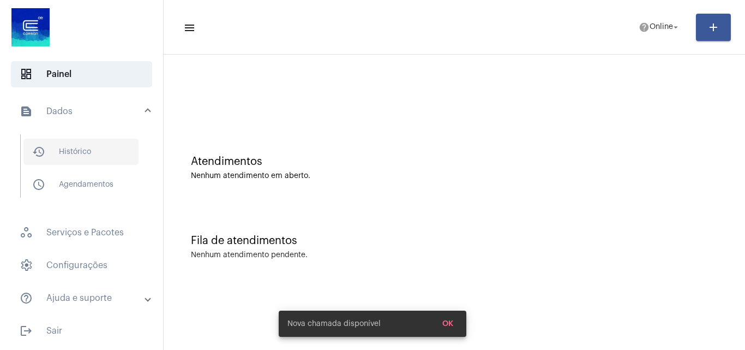
click at [91, 158] on span "history_outlined Histórico" at bounding box center [80, 152] width 115 height 26
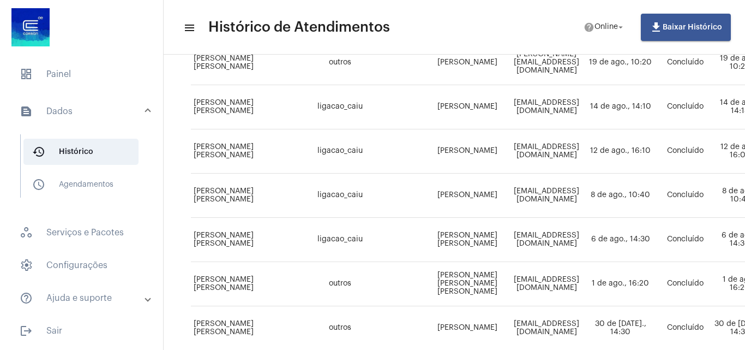
scroll to position [55, 0]
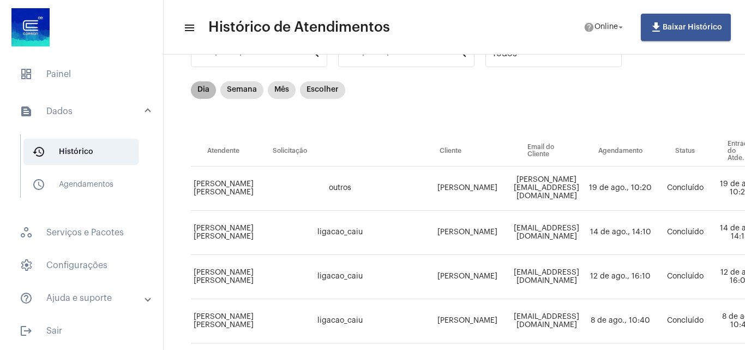
click at [199, 88] on mat-chip "Dia" at bounding box center [203, 89] width 25 height 17
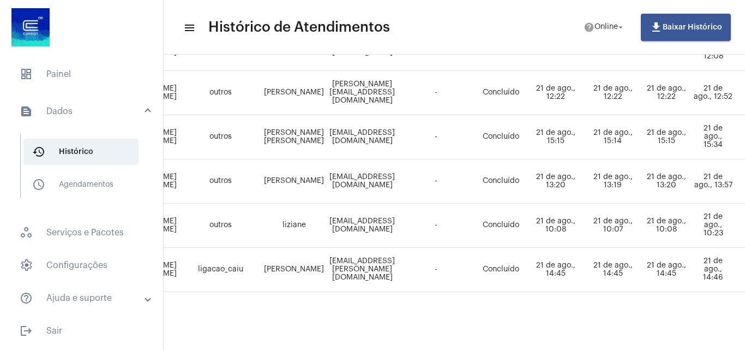
scroll to position [335, 0]
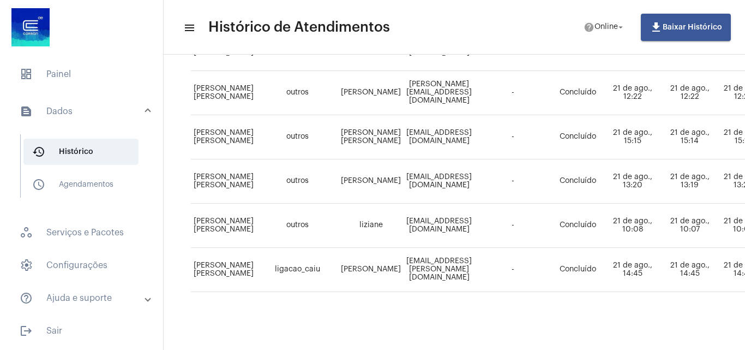
drag, startPoint x: 348, startPoint y: 119, endPoint x: 384, endPoint y: 140, distance: 41.3
click at [384, 140] on td "[PERSON_NAME] [PERSON_NAME]" at bounding box center [370, 137] width 65 height 44
copy td "[PERSON_NAME] [PERSON_NAME]"
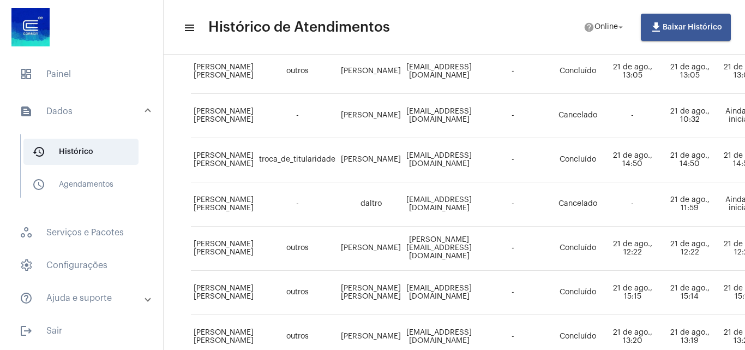
scroll to position [0, 0]
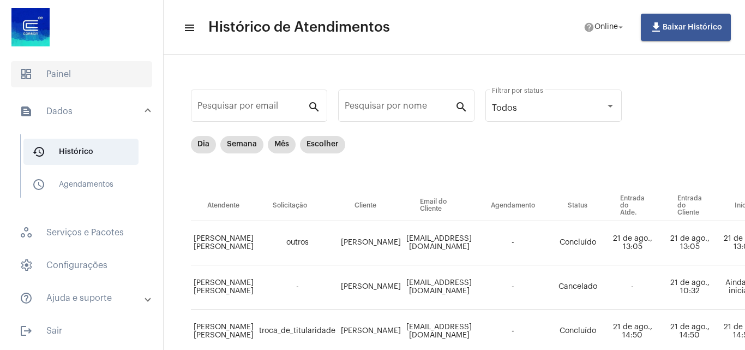
click at [94, 75] on span "dashboard Painel" at bounding box center [81, 74] width 141 height 26
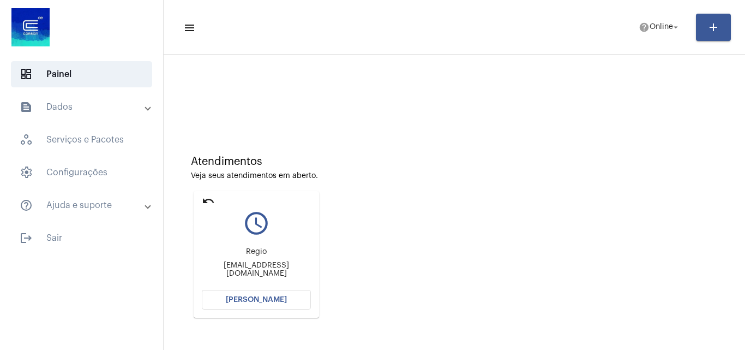
click at [206, 198] on mat-icon "undo" at bounding box center [208, 200] width 13 height 13
click at [206, 200] on mat-icon "undo" at bounding box center [208, 200] width 13 height 13
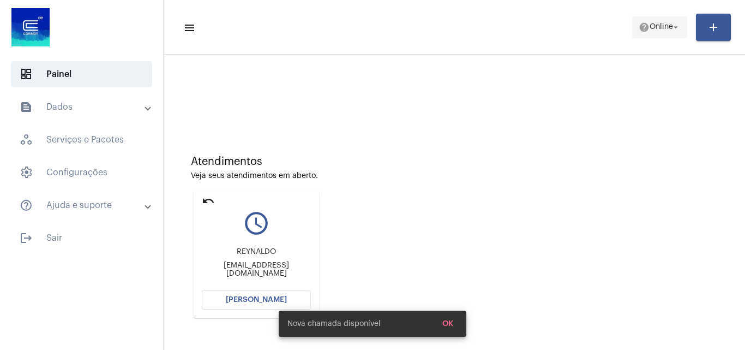
click at [648, 35] on span "help Online arrow_drop_down" at bounding box center [660, 27] width 42 height 20
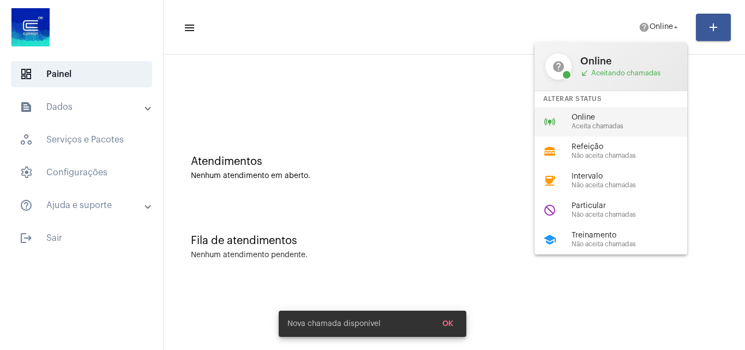
click at [608, 111] on div "online_prediction Online Aceita chamadas" at bounding box center [620, 121] width 170 height 29
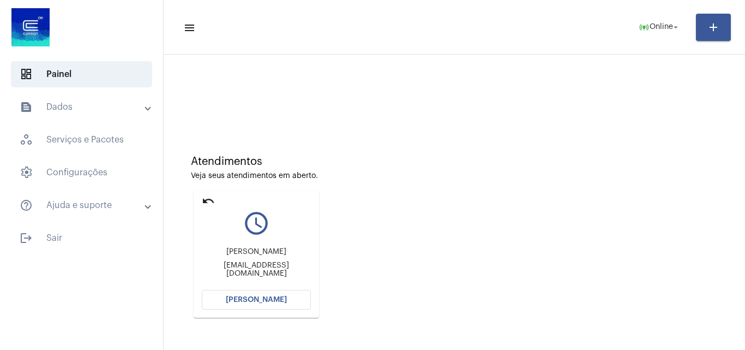
click at [209, 200] on mat-icon "undo" at bounding box center [208, 200] width 13 height 13
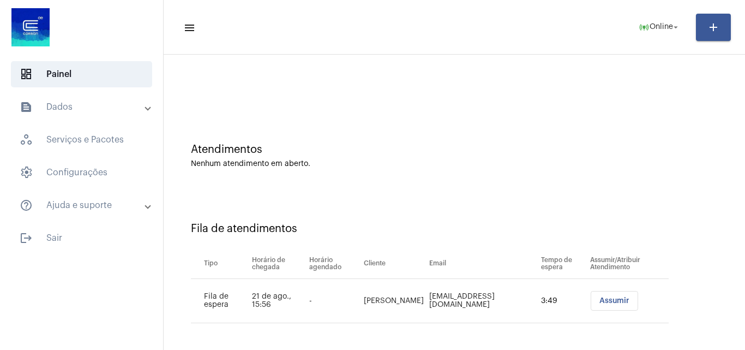
scroll to position [15, 0]
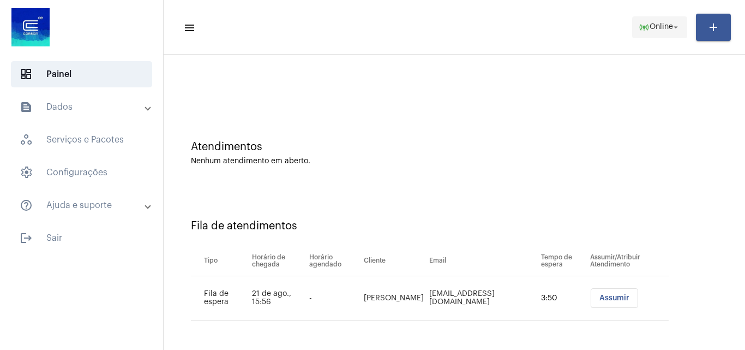
click at [680, 26] on mat-icon "arrow_drop_down" at bounding box center [676, 27] width 10 height 10
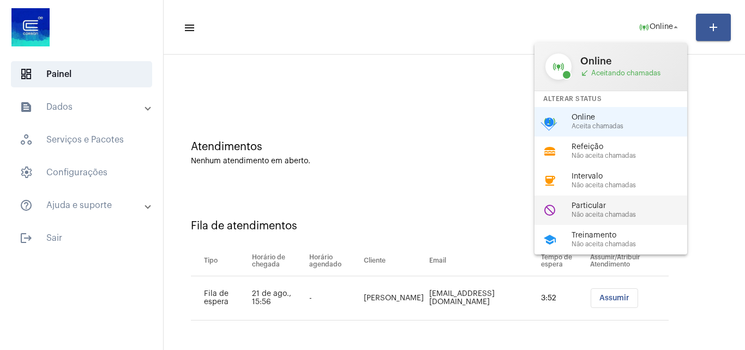
click at [616, 204] on span "Particular" at bounding box center [634, 206] width 124 height 8
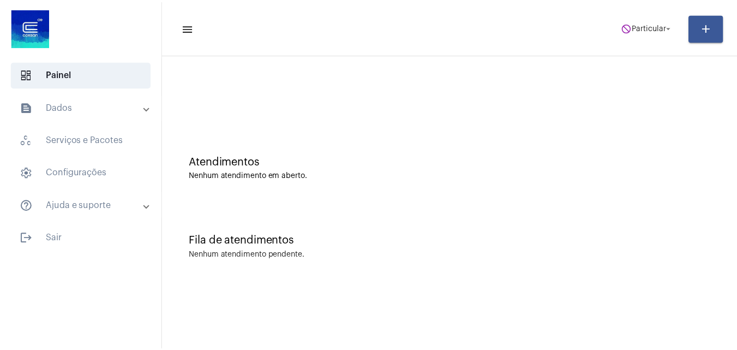
scroll to position [0, 0]
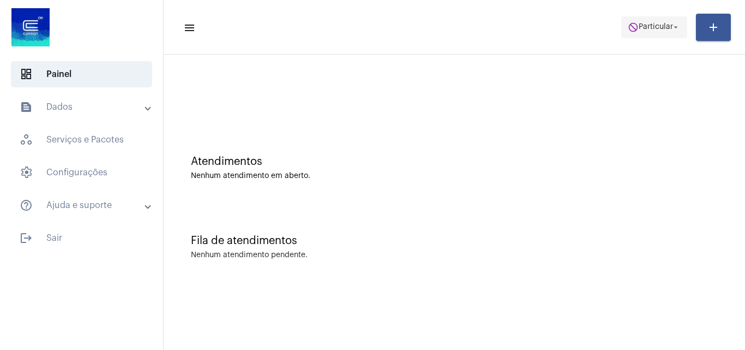
click at [663, 28] on span "Particular" at bounding box center [656, 27] width 34 height 8
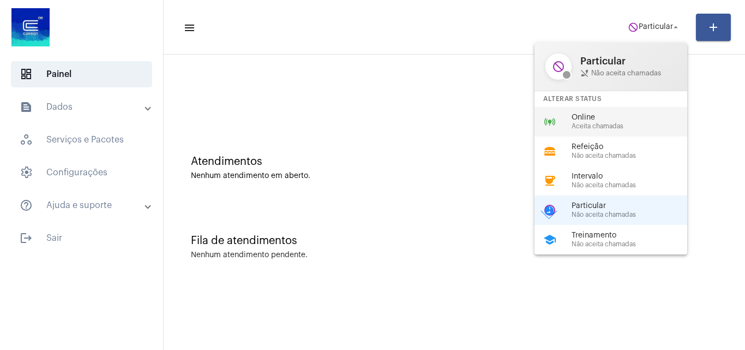
click at [635, 118] on span "Online" at bounding box center [634, 117] width 124 height 8
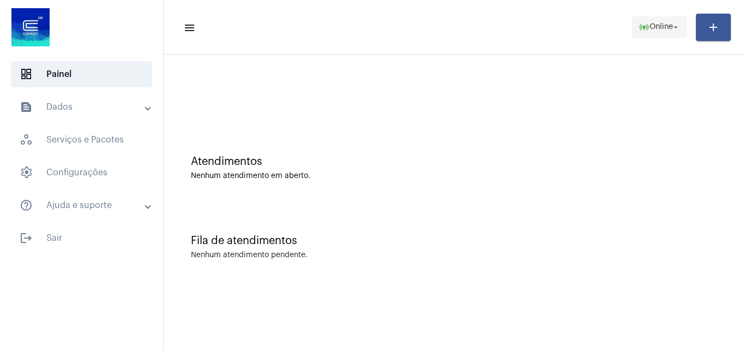
click at [673, 24] on mat-icon "arrow_drop_down" at bounding box center [676, 27] width 10 height 10
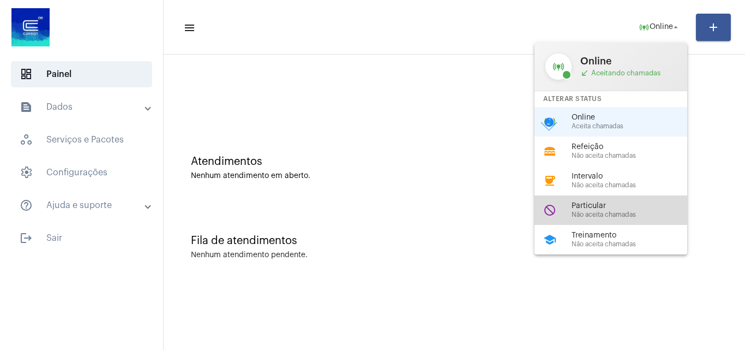
click at [632, 215] on span "Não aceita chamadas" at bounding box center [634, 214] width 124 height 7
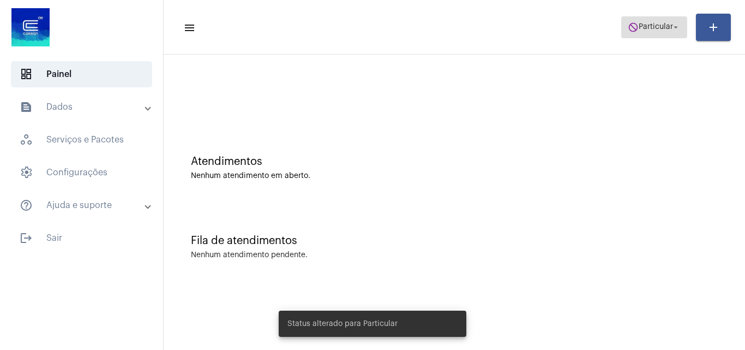
click at [674, 27] on mat-icon "arrow_drop_down" at bounding box center [676, 27] width 10 height 10
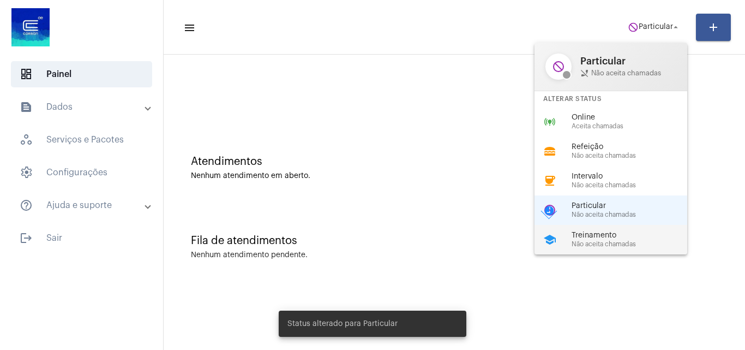
click at [637, 233] on span "Treinamento" at bounding box center [634, 235] width 124 height 8
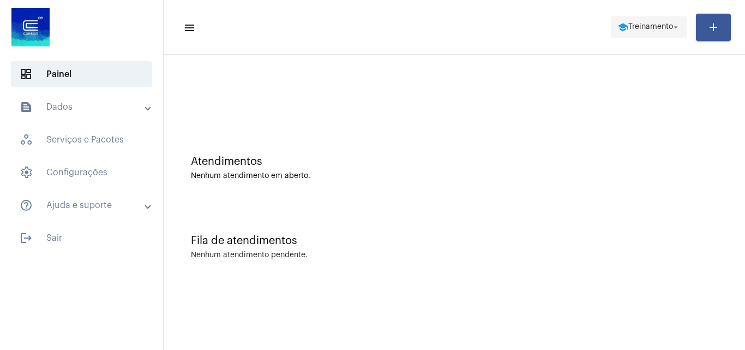
click at [667, 28] on span "Treinamento" at bounding box center [650, 27] width 45 height 8
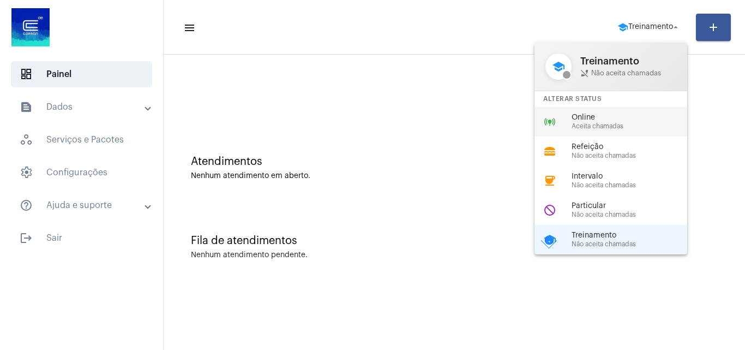
click at [627, 135] on div "online_prediction Online Aceita chamadas" at bounding box center [620, 121] width 170 height 29
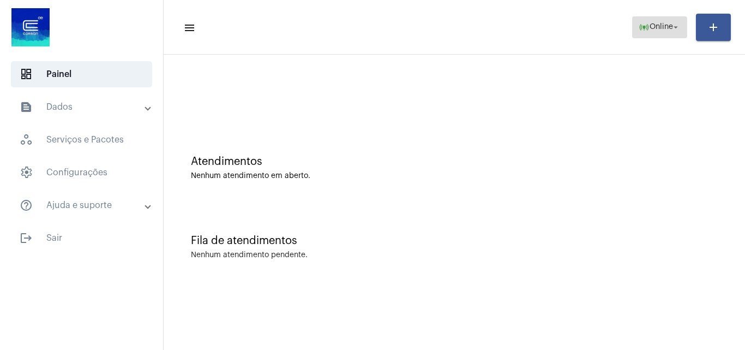
click at [656, 37] on span "online_prediction Online arrow_drop_down" at bounding box center [660, 27] width 42 height 20
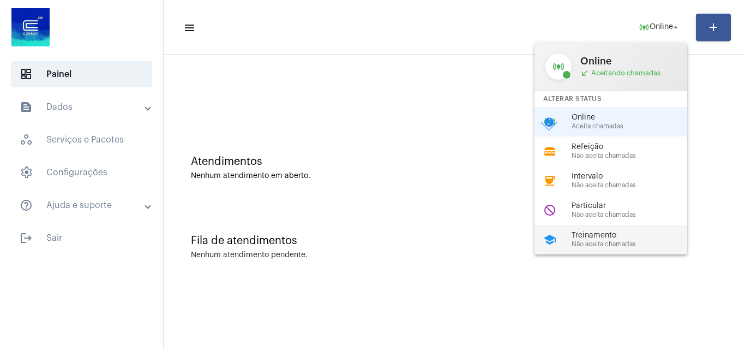
click at [621, 227] on div "school Treinamento Não aceita chamadas" at bounding box center [620, 239] width 170 height 29
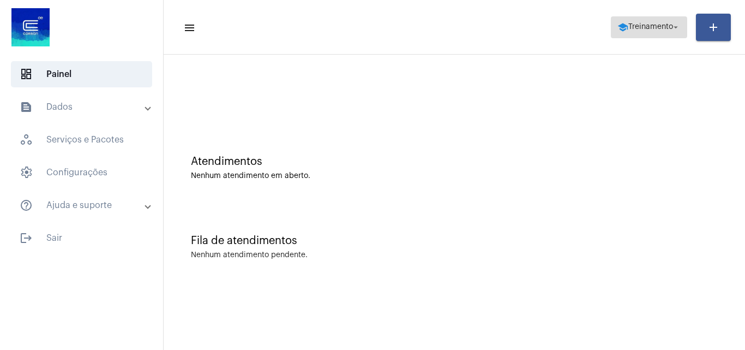
click at [652, 30] on span "Treinamento" at bounding box center [650, 27] width 45 height 8
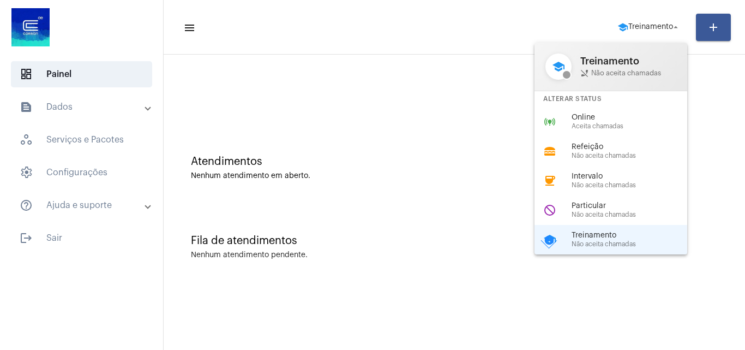
click at [40, 233] on div at bounding box center [372, 175] width 745 height 350
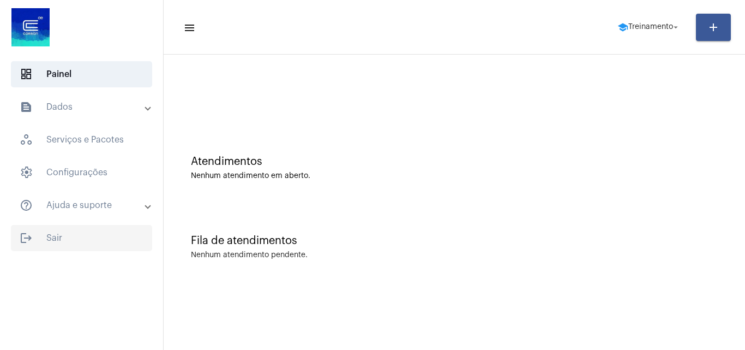
click at [82, 239] on span "logout Sair" at bounding box center [81, 238] width 141 height 26
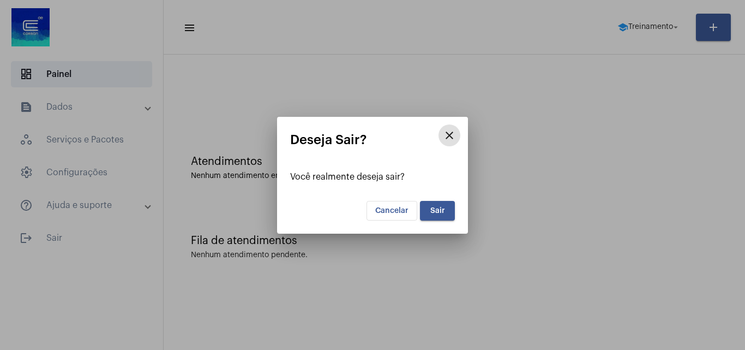
click at [439, 208] on span "Sair" at bounding box center [437, 211] width 15 height 8
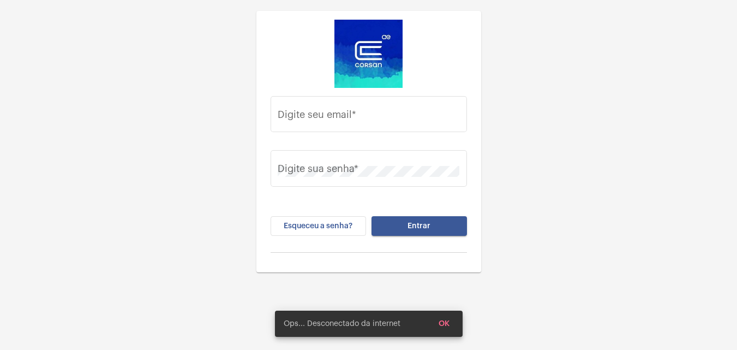
type input "[PERSON_NAME][EMAIL_ADDRESS][PERSON_NAME][DOMAIN_NAME]"
